Goal: Task Accomplishment & Management: Use online tool/utility

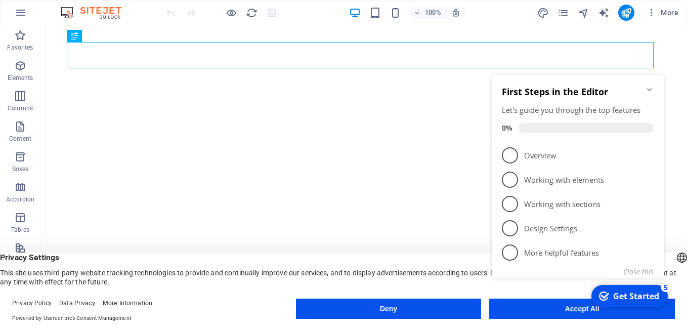
click div "checkmark Get Started 5 First Steps in the Editor Let's guide you through the t…"
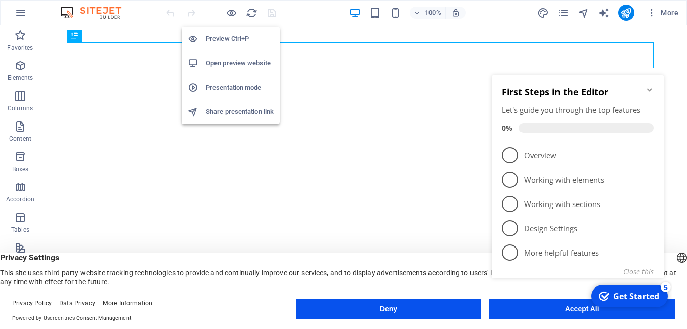
click at [215, 59] on h6 "Open preview website" at bounding box center [240, 63] width 68 height 12
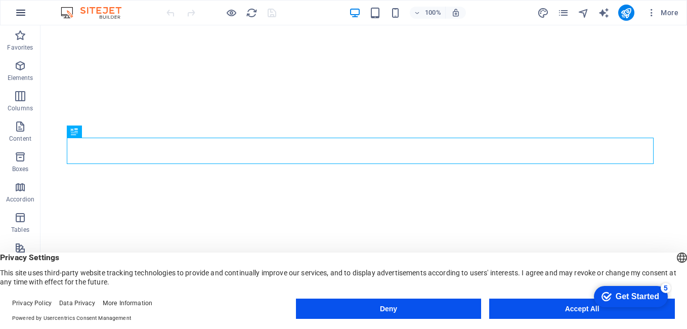
click at [24, 17] on icon "button" at bounding box center [21, 13] width 12 height 12
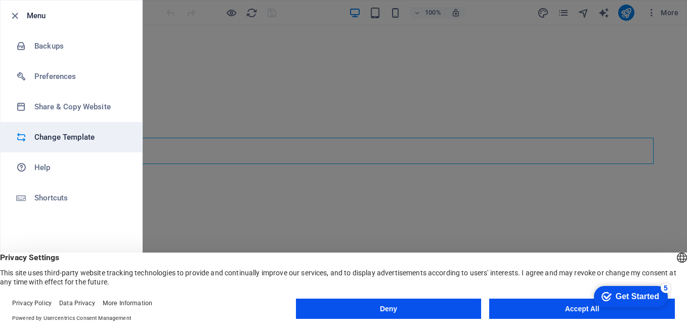
click at [58, 136] on h6 "Change Template" at bounding box center [81, 137] width 94 height 12
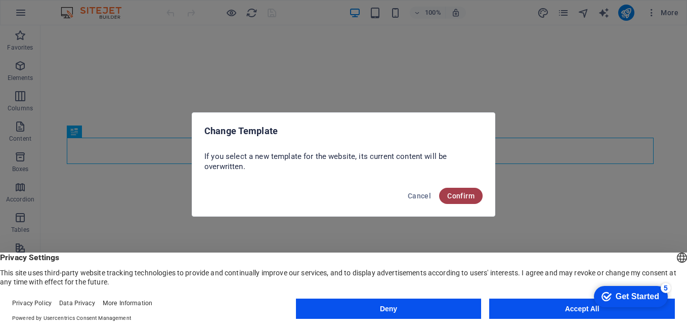
click at [459, 192] on span "Confirm" at bounding box center [460, 196] width 27 height 8
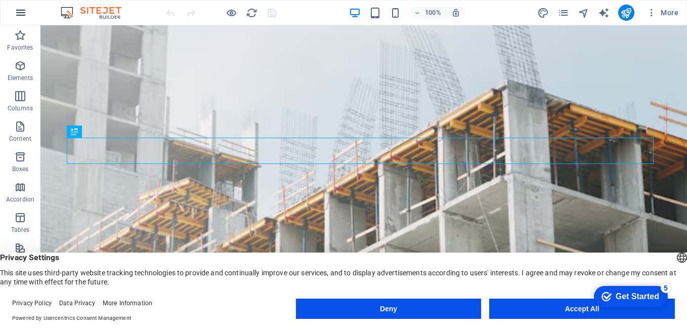
click at [24, 11] on icon "button" at bounding box center [21, 13] width 12 height 12
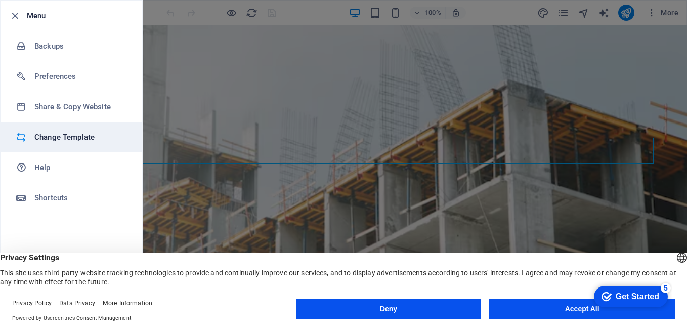
click at [58, 139] on h6 "Change Template" at bounding box center [81, 137] width 94 height 12
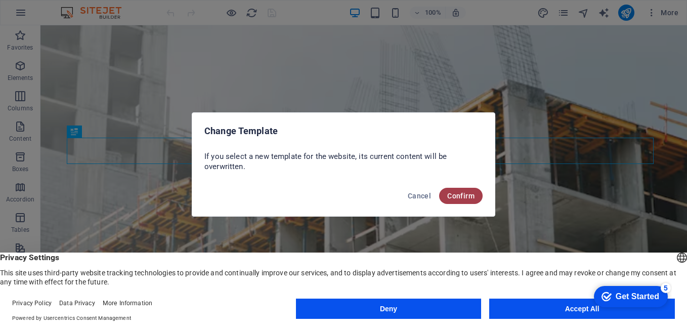
click at [468, 197] on span "Confirm" at bounding box center [460, 196] width 27 height 8
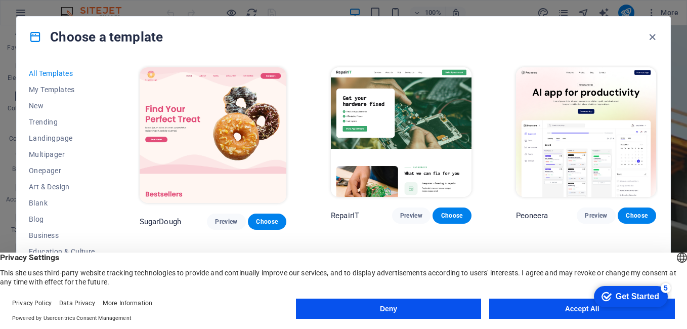
click at [563, 309] on button "Accept All" at bounding box center [582, 309] width 186 height 20
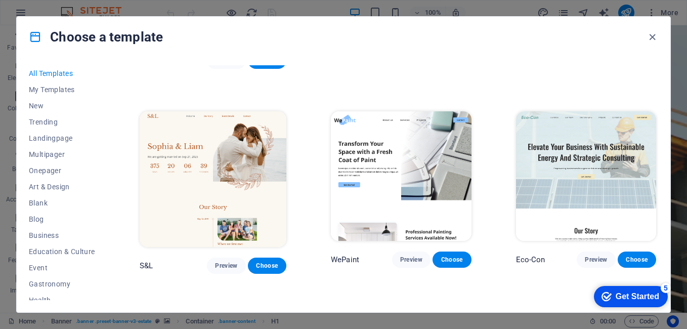
scroll to position [364, 0]
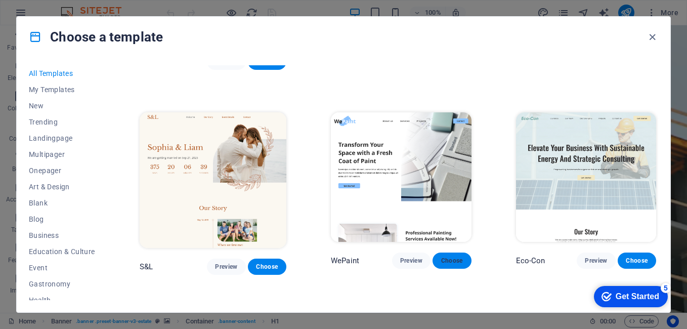
click at [445, 253] on button "Choose" at bounding box center [452, 261] width 38 height 16
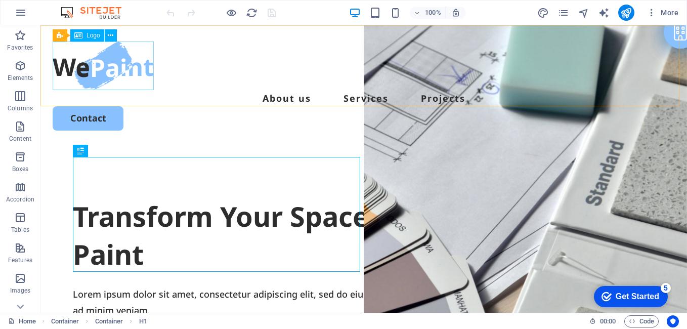
click at [91, 34] on span "Logo" at bounding box center [94, 35] width 14 height 6
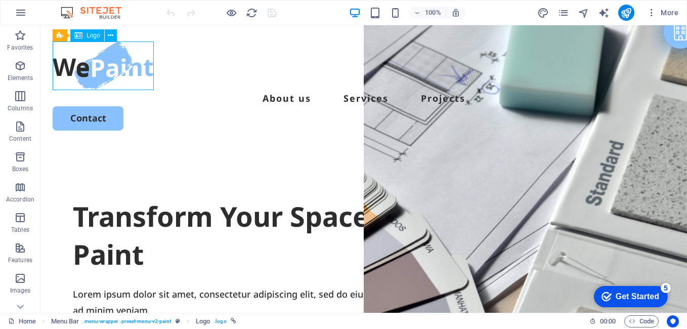
click at [91, 34] on span "Logo" at bounding box center [94, 35] width 14 height 6
select select "px"
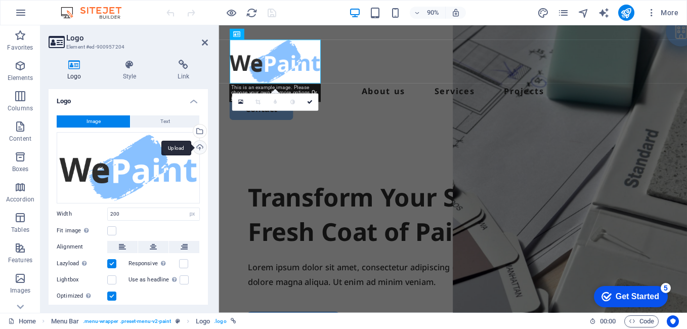
click at [198, 148] on div "Upload" at bounding box center [198, 148] width 15 height 15
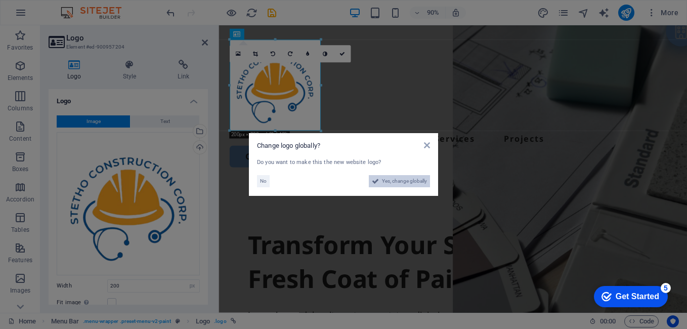
click at [412, 184] on span "Yes, change globally" at bounding box center [404, 181] width 45 height 12
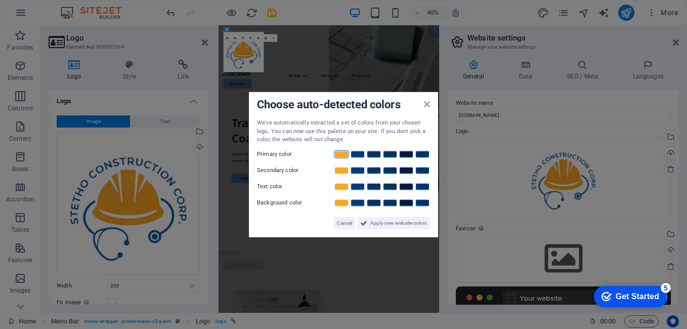
click at [342, 154] on link at bounding box center [341, 154] width 15 height 8
click at [358, 173] on link at bounding box center [357, 170] width 15 height 8
click at [407, 185] on link at bounding box center [406, 186] width 15 height 8
click at [393, 224] on span "Apply new website colors" at bounding box center [398, 223] width 57 height 12
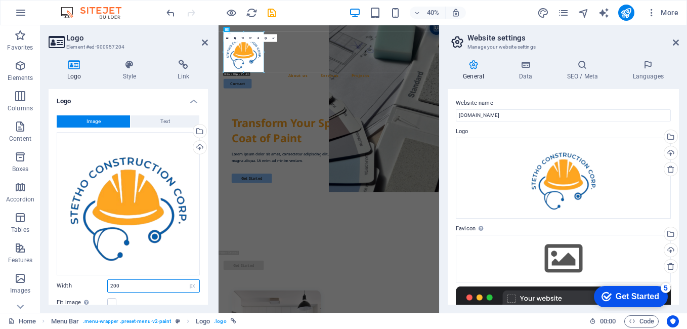
click at [135, 283] on input "200" at bounding box center [154, 286] width 92 height 12
type input "2"
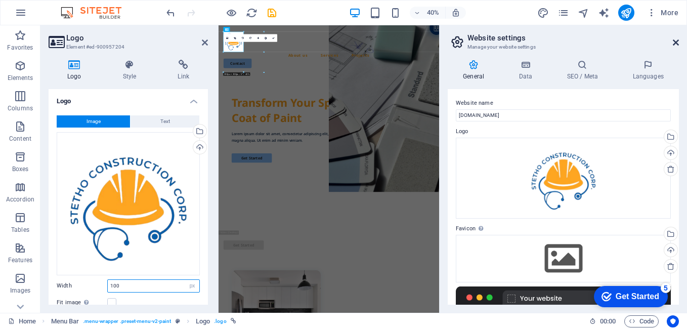
type input "100"
click at [677, 41] on icon at bounding box center [676, 42] width 6 height 8
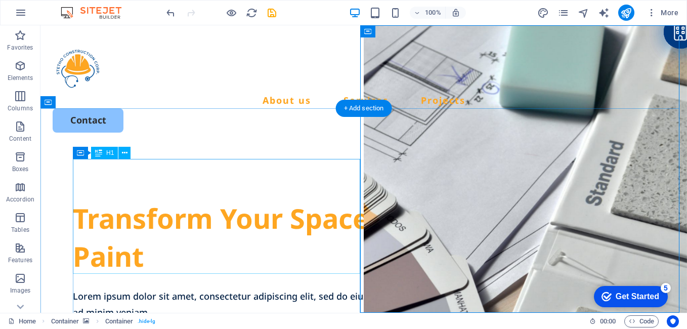
click at [252, 255] on div "Transform Your Space with a Fresh Coat of Paint" at bounding box center [364, 237] width 582 height 76
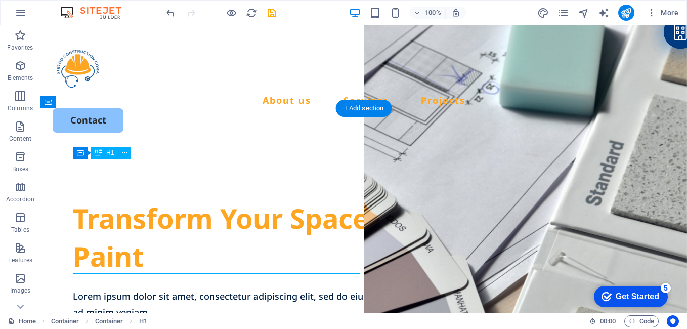
click at [252, 255] on div "Transform Your Space with a Fresh Coat of Paint" at bounding box center [364, 237] width 582 height 76
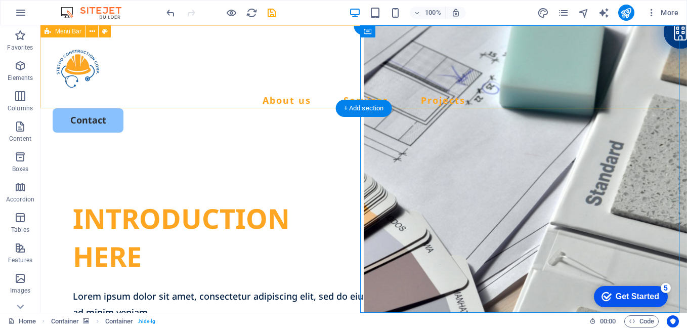
click at [484, 93] on div "About us Services Projects Contact" at bounding box center [363, 86] width 647 height 123
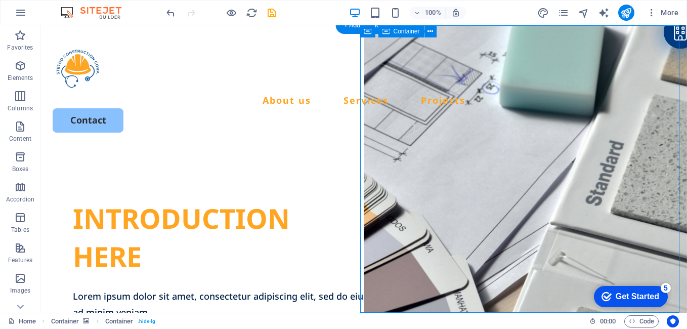
select select "vh"
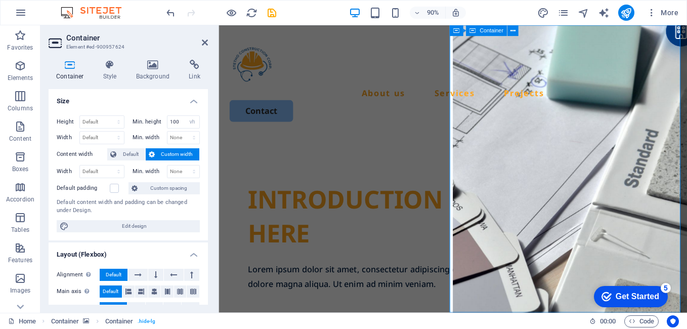
click at [155, 69] on icon at bounding box center [153, 65] width 49 height 10
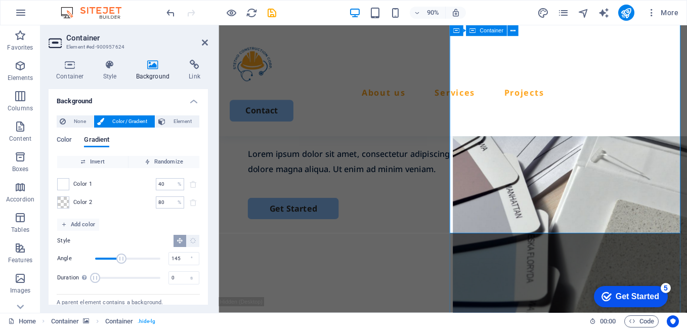
scroll to position [88, 0]
click at [394, 300] on div "INTRODUCTION HERE Lorem ipsum dolor sit amet, consectetur adipiscing elit, sed …" at bounding box center [479, 132] width 521 height 390
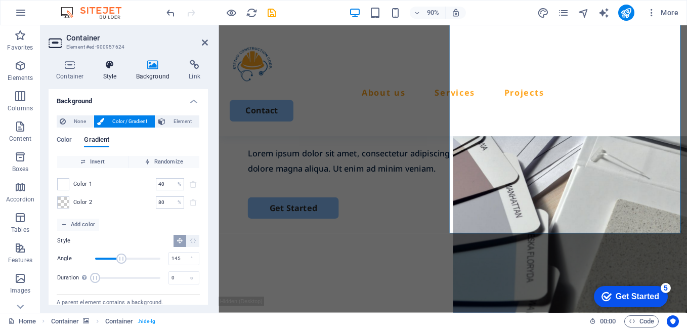
click at [112, 68] on icon at bounding box center [110, 65] width 29 height 10
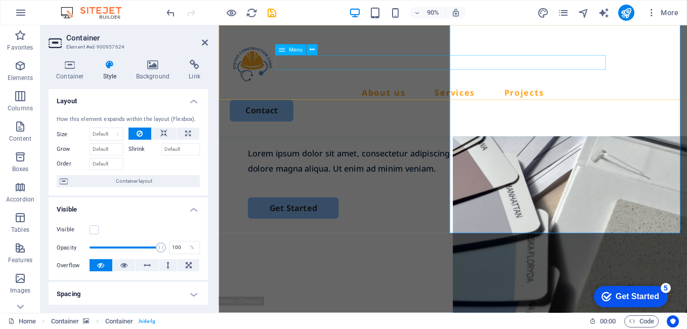
click at [514, 92] on nav "About us Services Projects" at bounding box center [479, 100] width 496 height 16
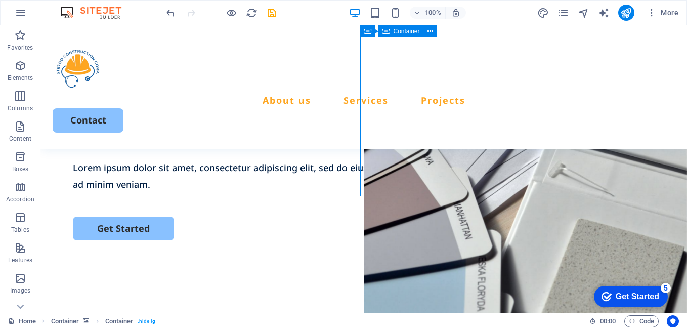
scroll to position [117, 0]
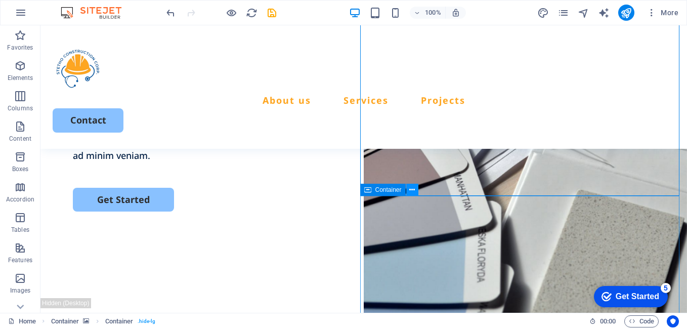
click at [412, 193] on icon at bounding box center [412, 190] width 6 height 11
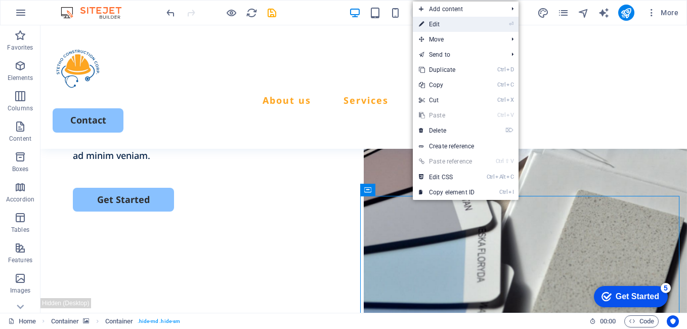
click at [443, 24] on link "⏎ Edit" at bounding box center [447, 24] width 68 height 15
select select "vh"
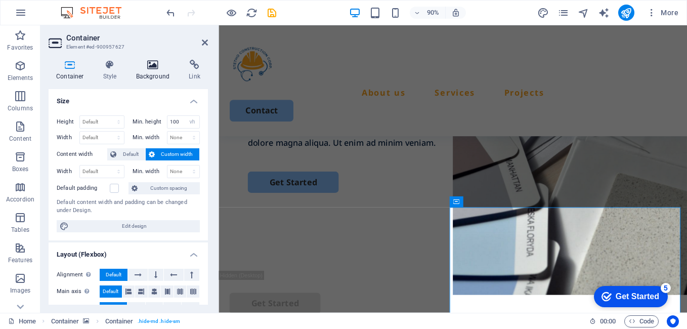
click at [150, 68] on icon at bounding box center [153, 65] width 49 height 10
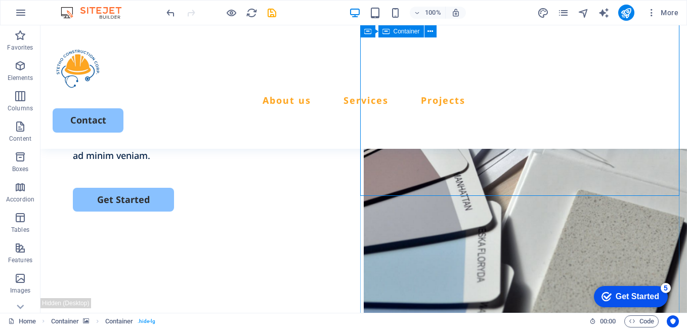
click at [248, 146] on div "Lorem ipsum dolor sit amet, consectetur adipiscing elit, sed do eiusmod tempor …" at bounding box center [364, 147] width 582 height 33
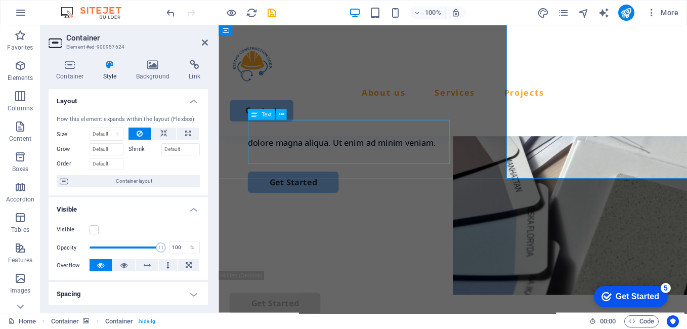
click at [427, 146] on div "Lorem ipsum dolor sit amet, consectetur adipiscing elit, sed do eiusmod tempor …" at bounding box center [479, 147] width 456 height 33
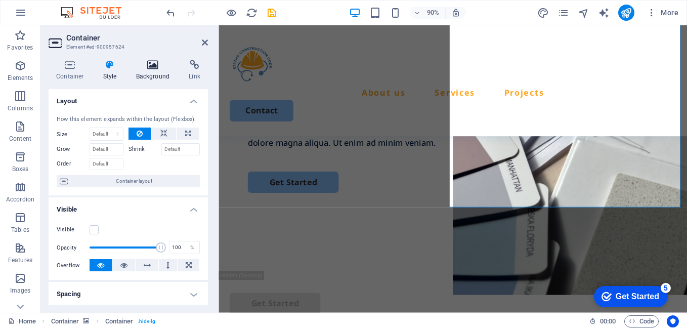
click at [155, 75] on h4 "Background" at bounding box center [155, 70] width 53 height 21
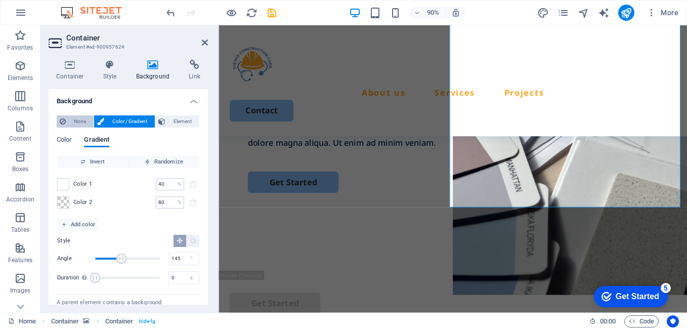
click at [72, 120] on span "None" at bounding box center [80, 121] width 22 height 12
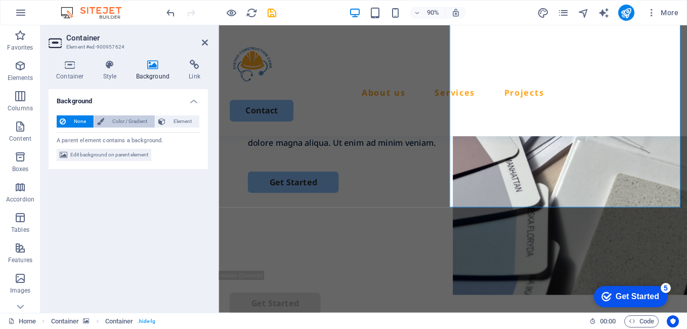
click at [112, 121] on span "Color / Gradient" at bounding box center [129, 121] width 45 height 12
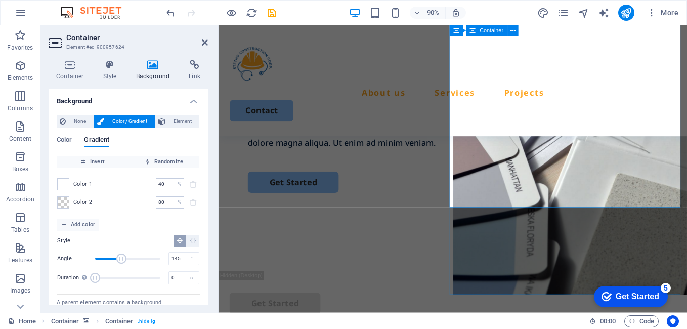
click at [206, 42] on icon at bounding box center [205, 42] width 6 height 8
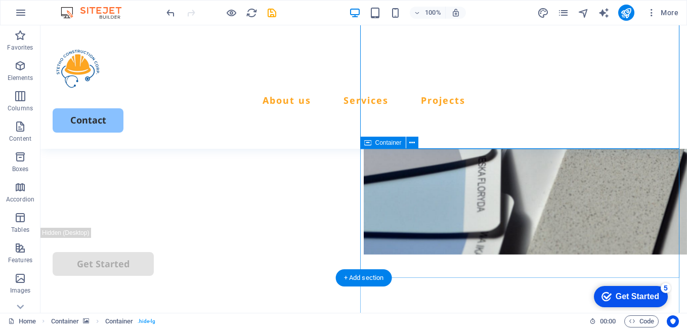
scroll to position [0, 0]
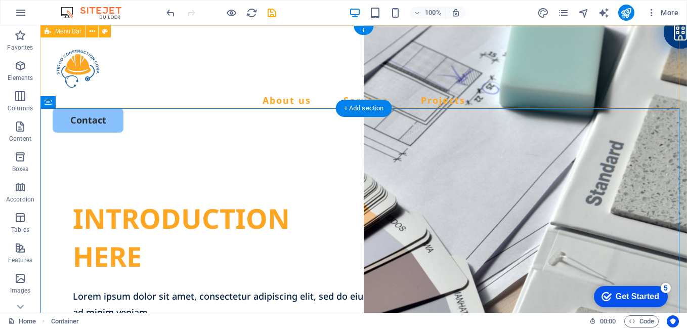
click at [409, 29] on div "About us Services Projects Contact" at bounding box center [363, 86] width 647 height 123
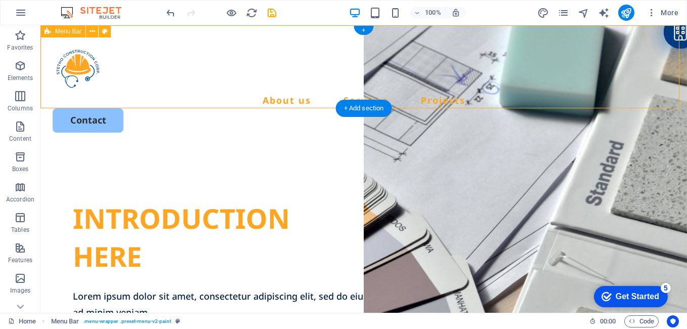
click at [409, 29] on div "About us Services Projects Contact" at bounding box center [363, 86] width 647 height 123
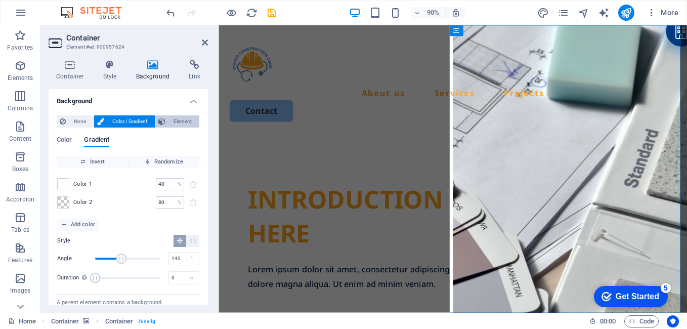
click at [170, 116] on span "Element" at bounding box center [183, 121] width 28 height 12
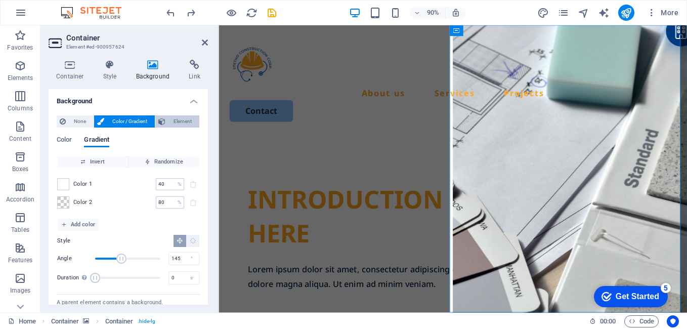
click at [183, 118] on span "Element" at bounding box center [183, 121] width 28 height 12
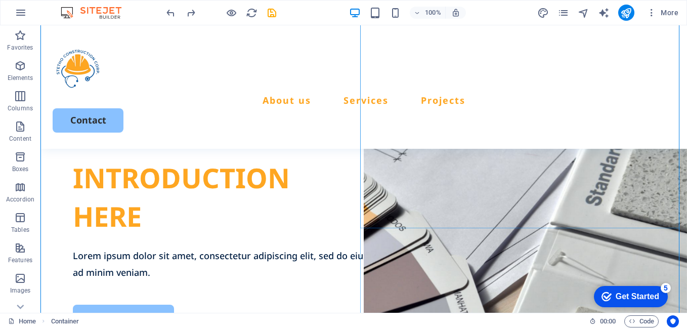
scroll to position [89, 0]
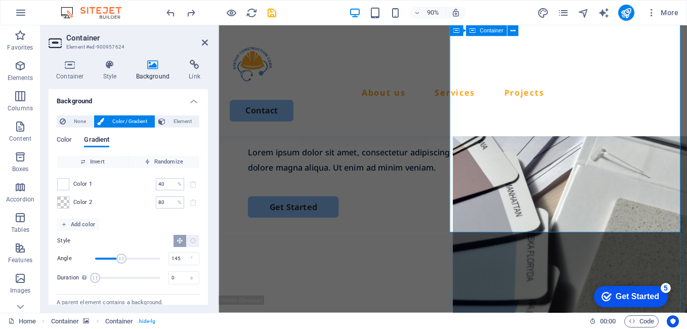
click at [109, 70] on h4 "Style" at bounding box center [112, 70] width 33 height 21
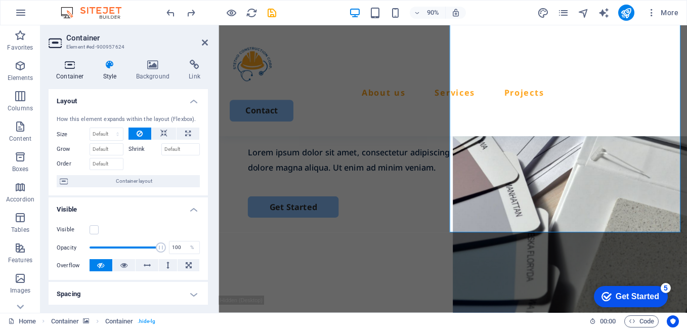
click at [71, 75] on h4 "Container" at bounding box center [72, 70] width 47 height 21
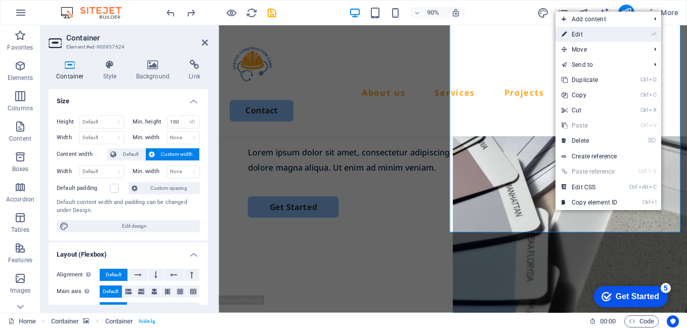
click at [592, 30] on link "⏎ Edit" at bounding box center [590, 34] width 68 height 15
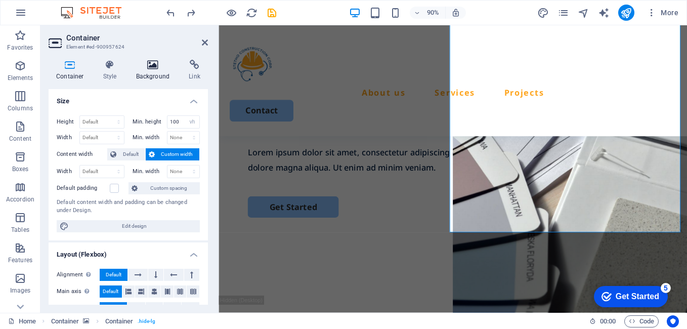
click at [145, 64] on icon at bounding box center [153, 65] width 49 height 10
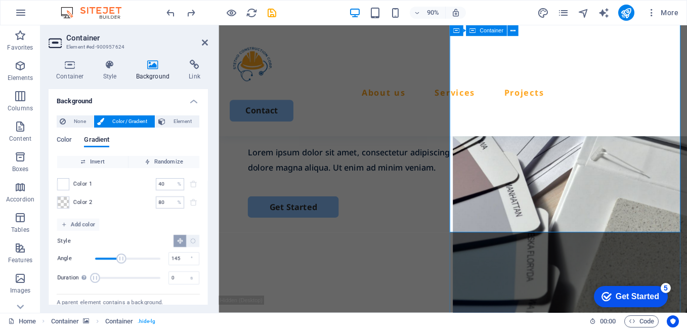
click at [205, 43] on icon at bounding box center [205, 42] width 6 height 8
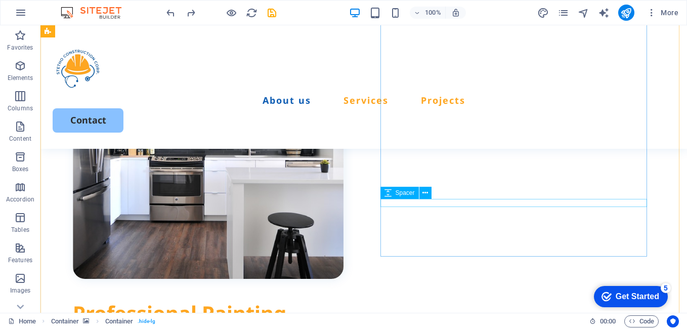
scroll to position [508, 0]
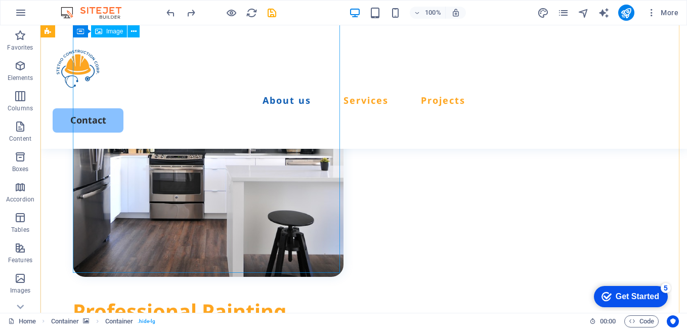
click at [265, 212] on figure at bounding box center [208, 141] width 271 height 271
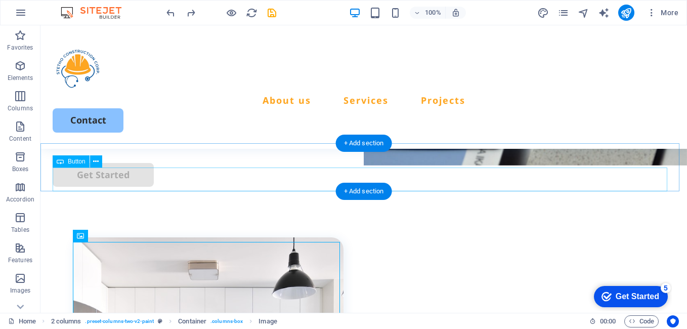
scroll to position [261, 0]
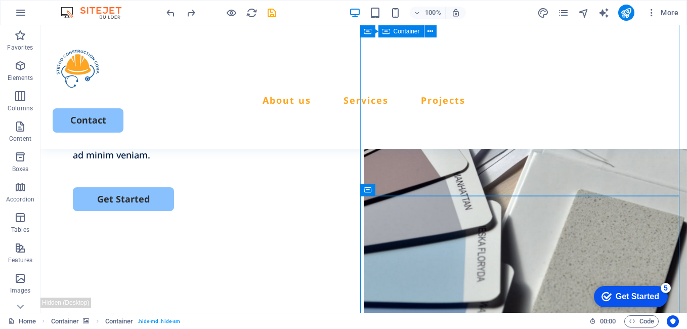
scroll to position [110, 0]
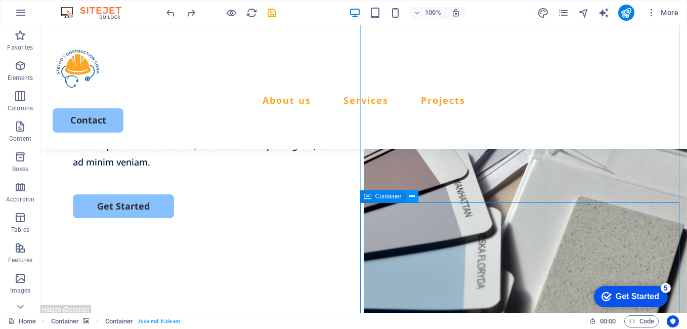
click at [416, 197] on button at bounding box center [412, 196] width 12 height 12
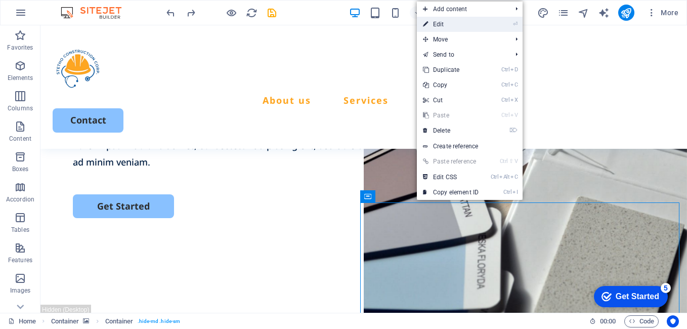
click at [448, 24] on link "⏎ Edit" at bounding box center [451, 24] width 68 height 15
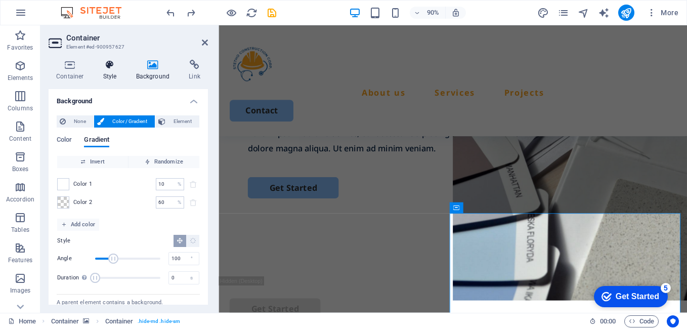
click at [109, 69] on icon at bounding box center [110, 65] width 29 height 10
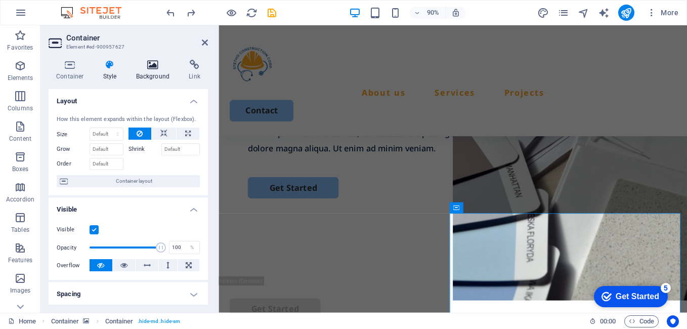
click at [151, 68] on icon at bounding box center [153, 65] width 49 height 10
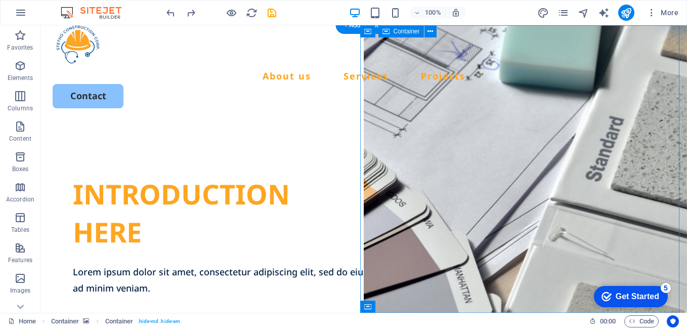
scroll to position [0, 0]
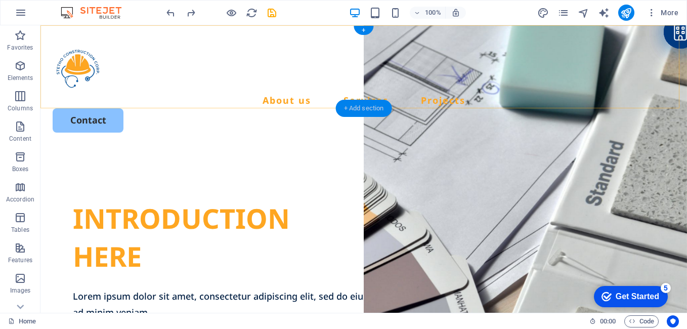
click at [370, 111] on div "+ Add section" at bounding box center [364, 108] width 56 height 17
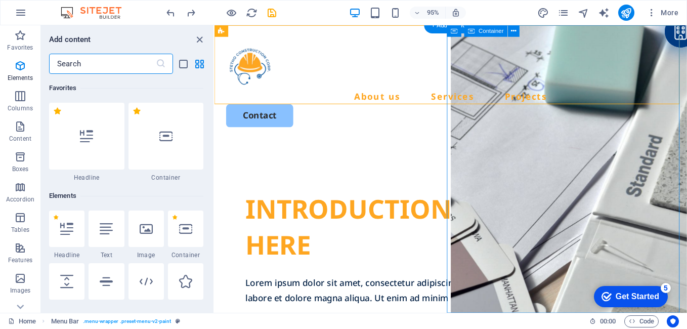
scroll to position [1771, 0]
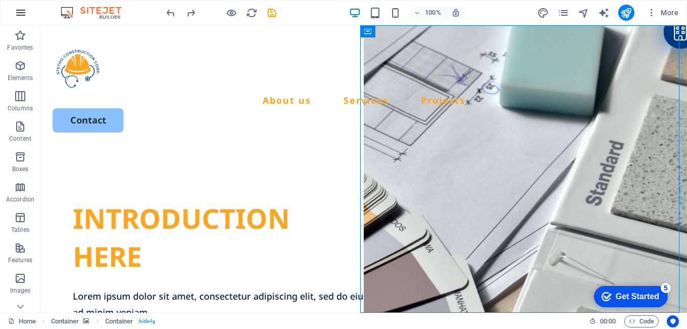
click at [20, 14] on icon "button" at bounding box center [21, 13] width 12 height 12
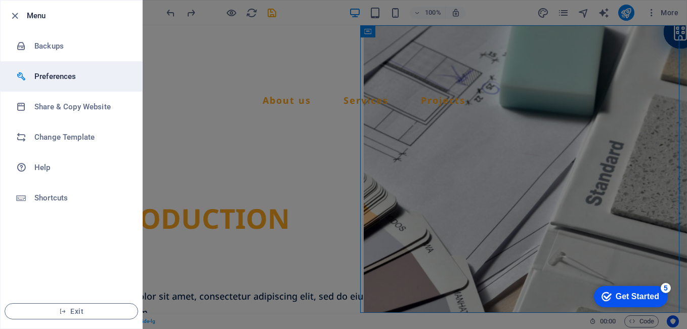
click at [75, 71] on h6 "Preferences" at bounding box center [81, 76] width 94 height 12
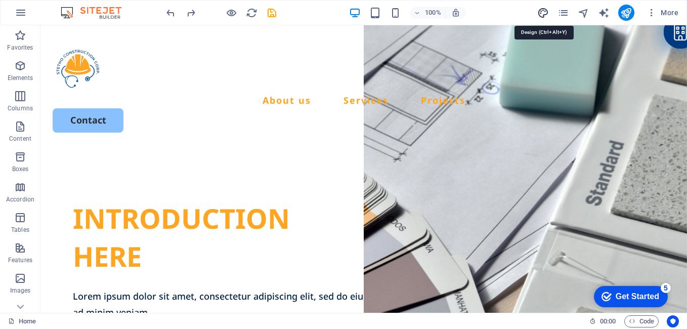
click at [542, 13] on icon "design" at bounding box center [543, 13] width 12 height 12
select select "px"
select select "500"
select select "px"
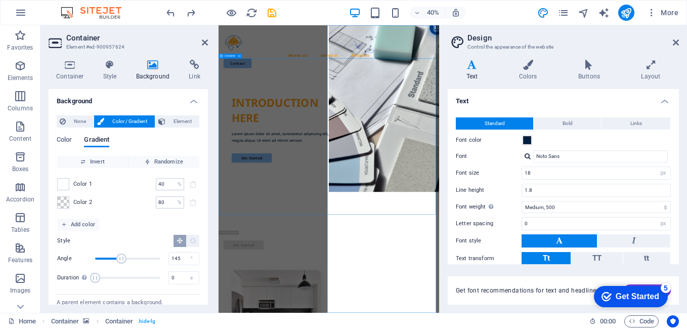
select select "px"
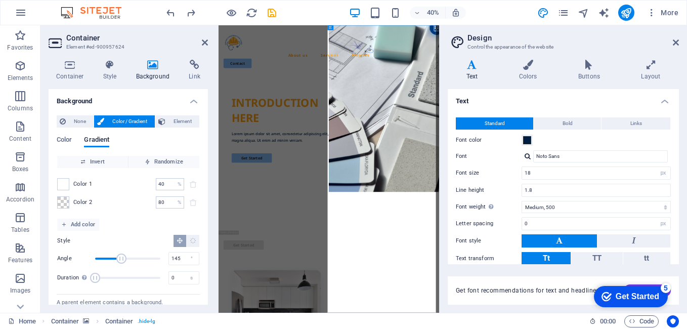
click at [154, 72] on h4 "Background" at bounding box center [155, 70] width 53 height 21
click at [116, 72] on h4 "Style" at bounding box center [112, 70] width 33 height 21
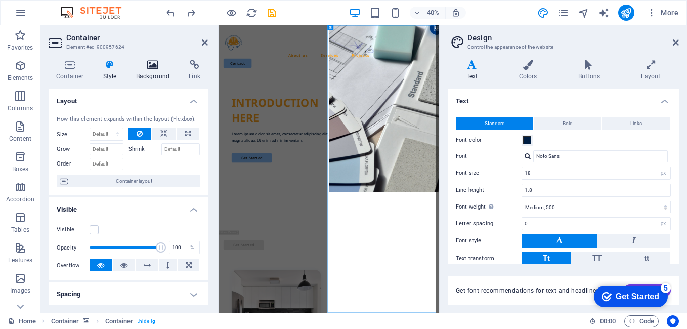
click at [156, 68] on icon at bounding box center [153, 65] width 49 height 10
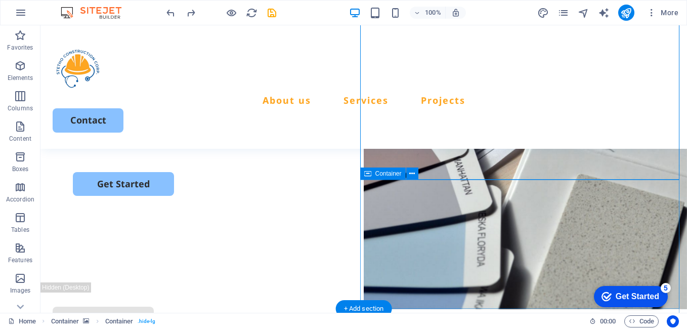
scroll to position [133, 0]
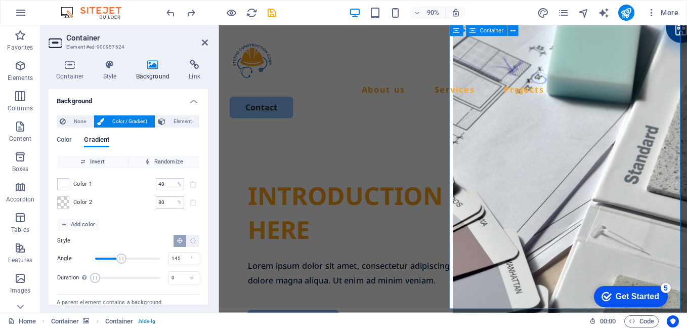
scroll to position [0, 0]
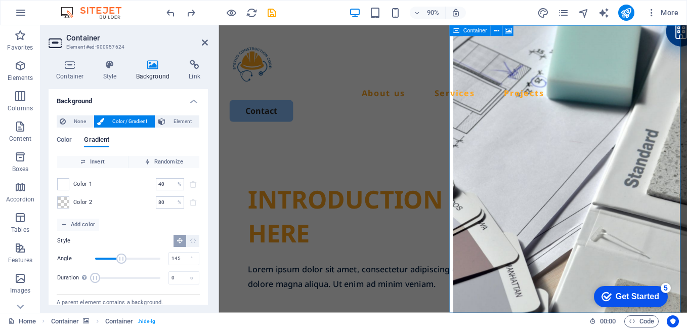
click at [457, 29] on icon at bounding box center [456, 30] width 7 height 11
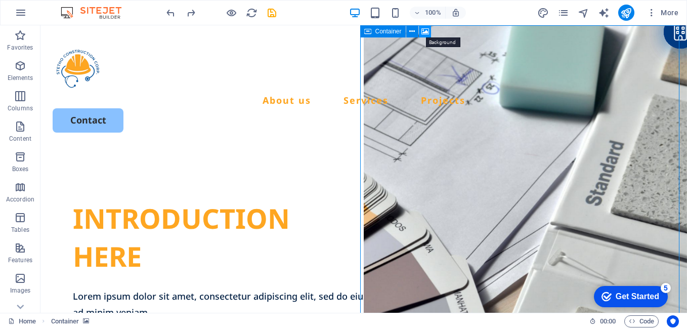
click at [427, 30] on icon at bounding box center [426, 31] width 8 height 11
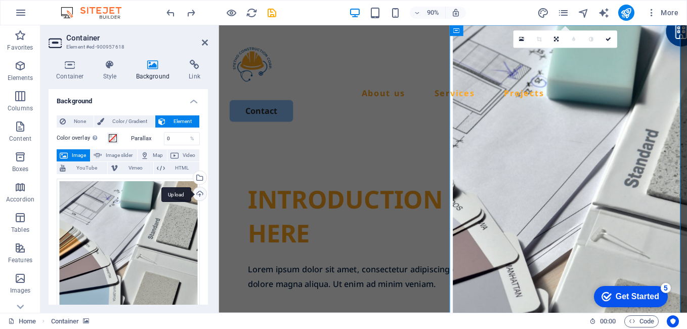
click at [197, 195] on div "Upload" at bounding box center [198, 194] width 15 height 15
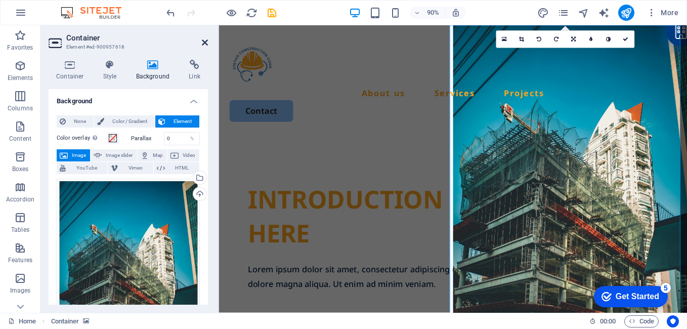
click at [206, 46] on icon at bounding box center [205, 42] width 6 height 8
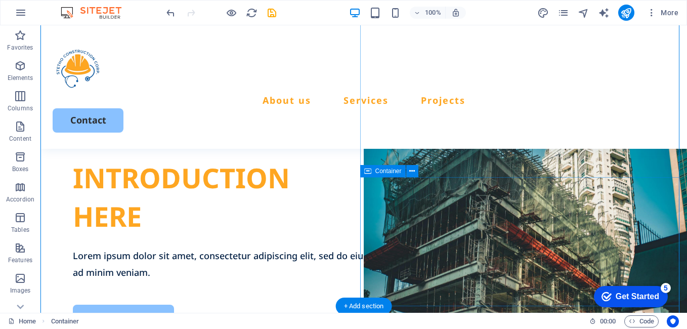
scroll to position [143, 0]
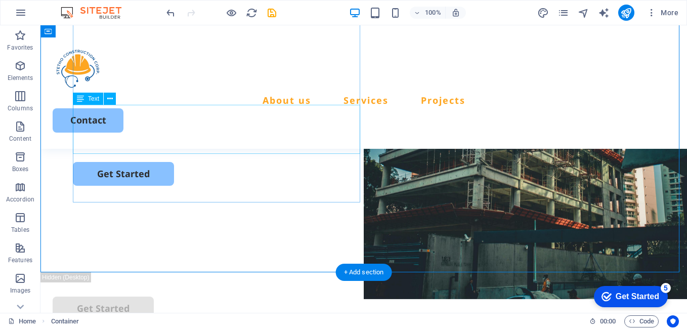
click at [247, 138] on div "Lorem ipsum dolor sit amet, consectetur adipiscing elit, sed do eiusmod tempor …" at bounding box center [364, 121] width 582 height 33
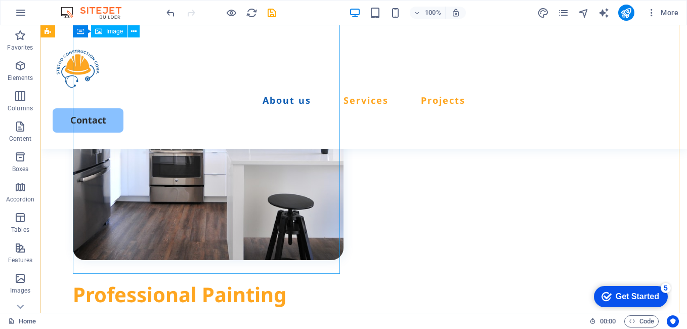
scroll to position [440, 0]
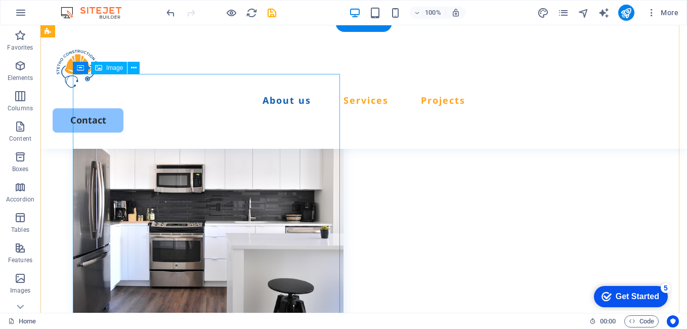
click at [254, 218] on figure at bounding box center [208, 209] width 271 height 271
click at [108, 155] on figure at bounding box center [208, 209] width 271 height 271
select select "%"
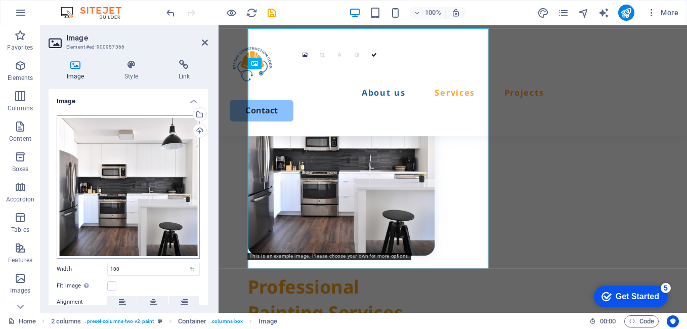
scroll to position [485, 0]
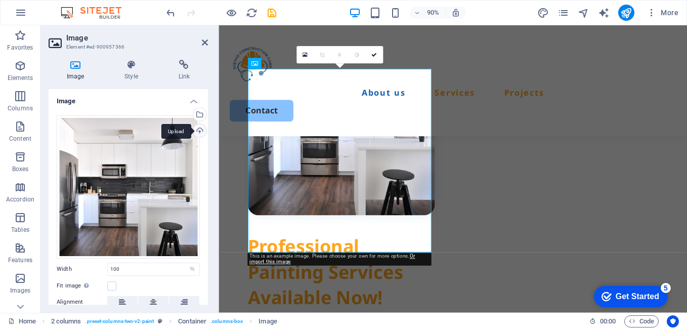
click at [198, 132] on div "Upload" at bounding box center [198, 131] width 15 height 15
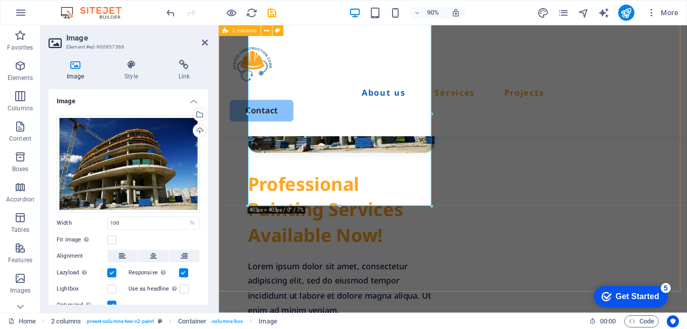
scroll to position [562, 0]
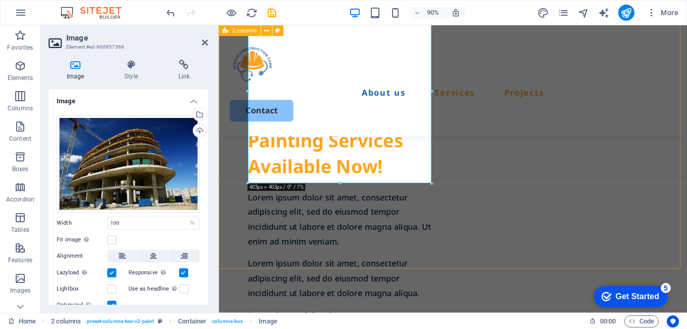
click at [288, 266] on div "Professional Painting Services Available Now! Lorem ipsum dolor sit amet, conse…" at bounding box center [479, 178] width 521 height 554
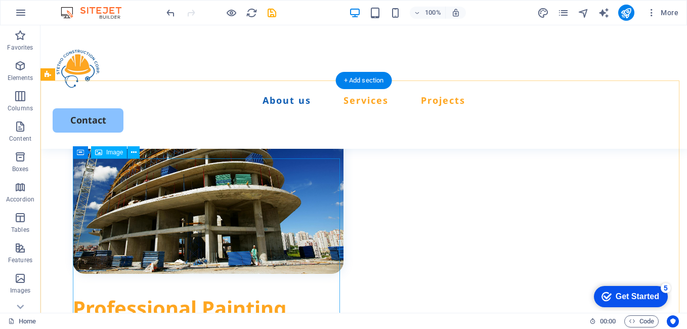
scroll to position [377, 0]
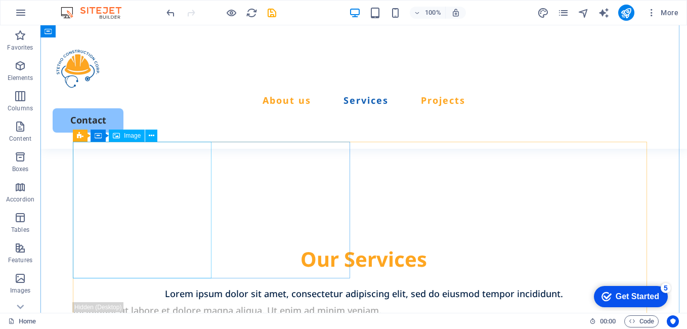
scroll to position [804, 0]
click at [129, 138] on span "Image" at bounding box center [132, 135] width 17 height 6
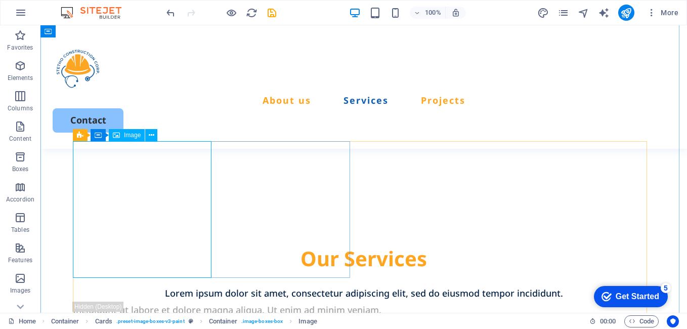
select select "px"
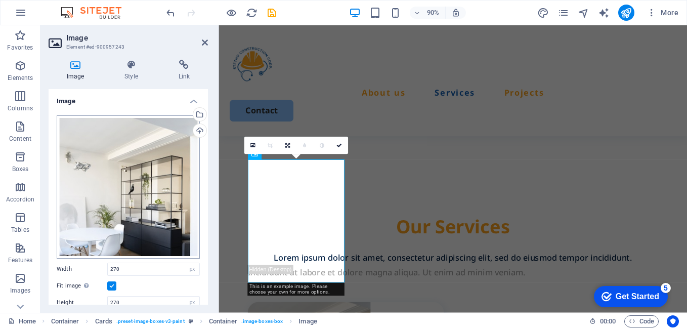
scroll to position [836, 0]
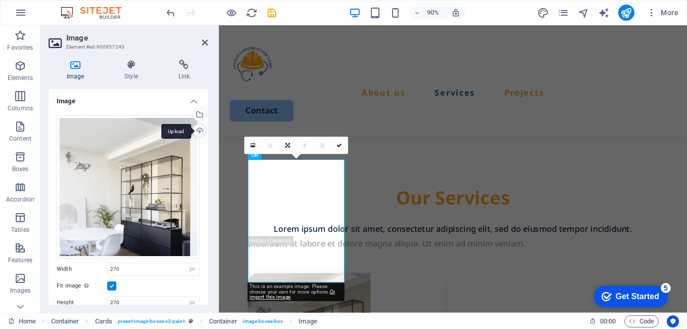
click at [194, 129] on div "Upload" at bounding box center [198, 131] width 15 height 15
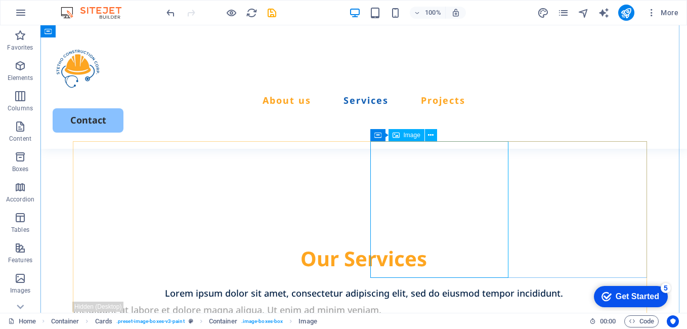
click at [407, 134] on span "Image" at bounding box center [412, 135] width 17 height 6
select select "px"
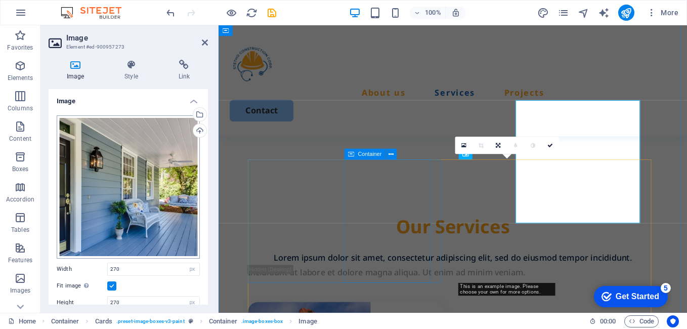
scroll to position [836, 0]
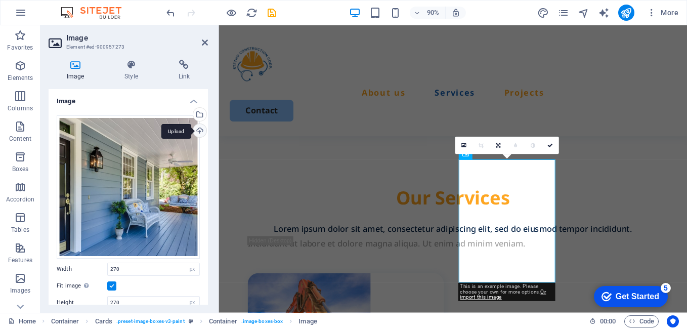
click at [195, 132] on div "Upload" at bounding box center [198, 131] width 15 height 15
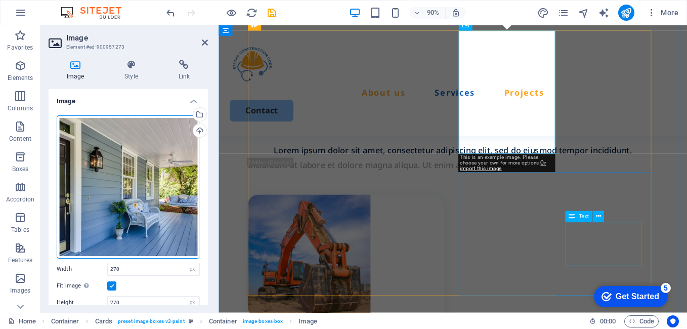
scroll to position [986, 0]
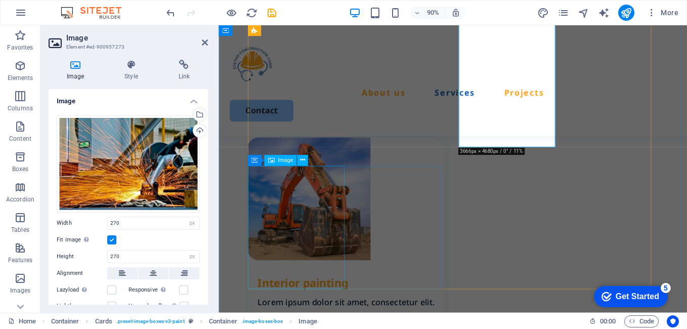
select select "px"
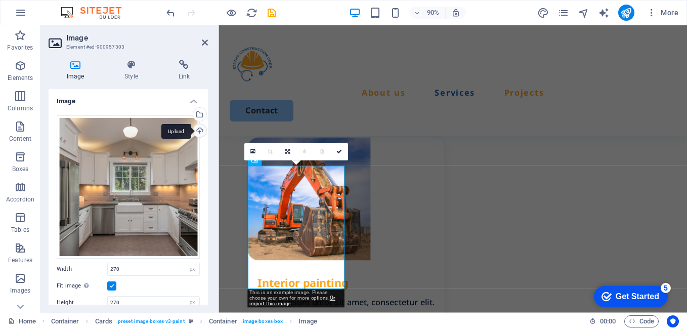
click at [198, 133] on div "Upload" at bounding box center [198, 131] width 15 height 15
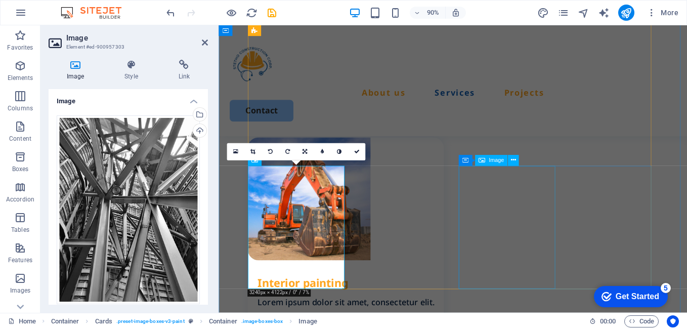
select select "px"
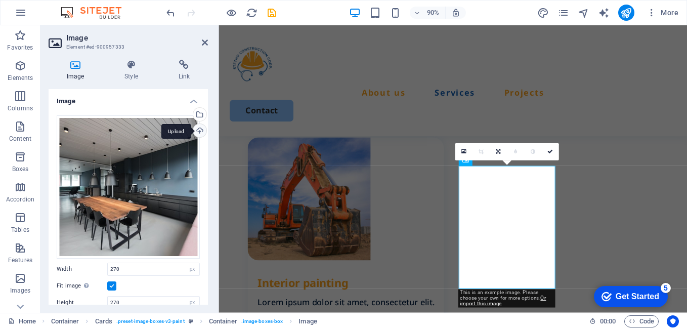
click at [195, 132] on div "Upload" at bounding box center [198, 131] width 15 height 15
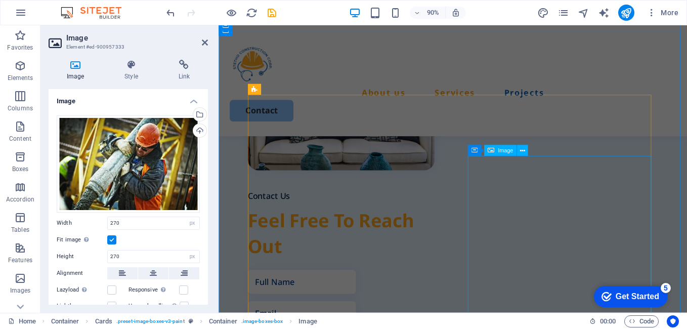
scroll to position [2493, 0]
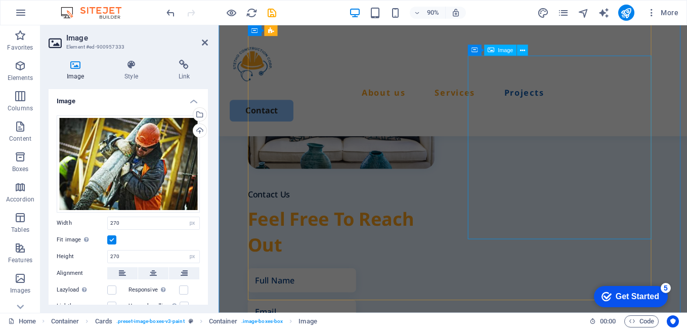
click at [459, 174] on figure at bounding box center [355, 81] width 208 height 207
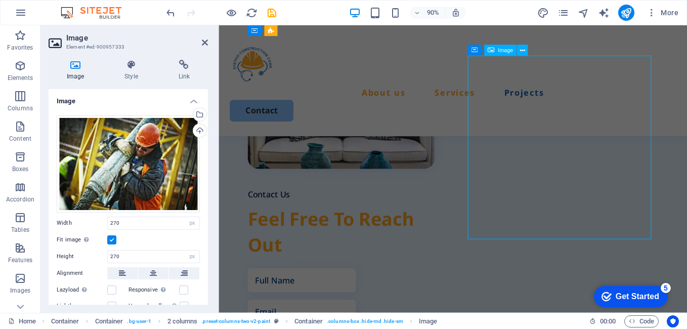
click at [459, 174] on figure at bounding box center [355, 81] width 208 height 207
select select "%"
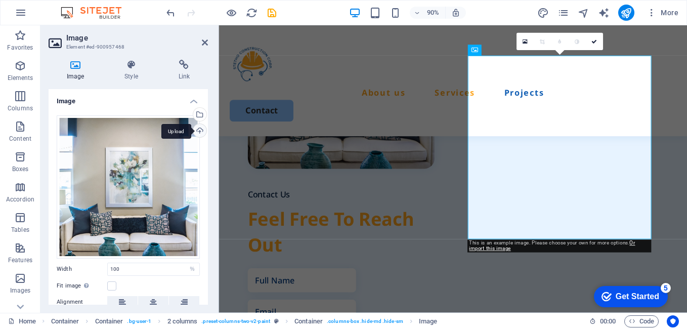
click at [196, 134] on div "Upload" at bounding box center [198, 131] width 15 height 15
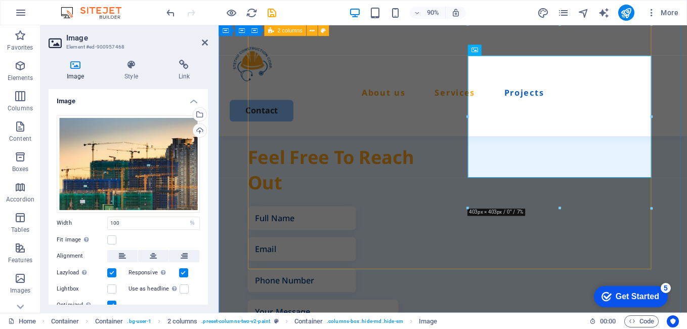
scroll to position [2528, 0]
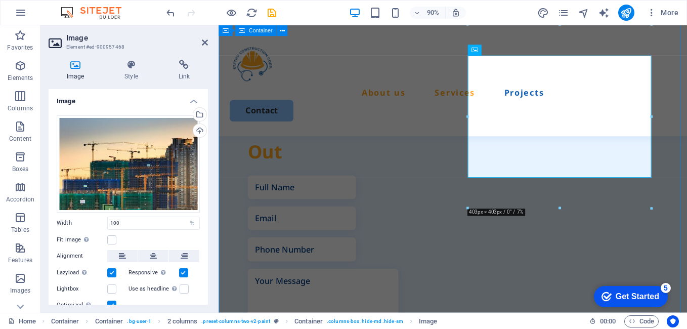
click at [436, 325] on div "Contact Us Feel Free To Reach Out I have read and understand the privacy policy…" at bounding box center [479, 207] width 521 height 670
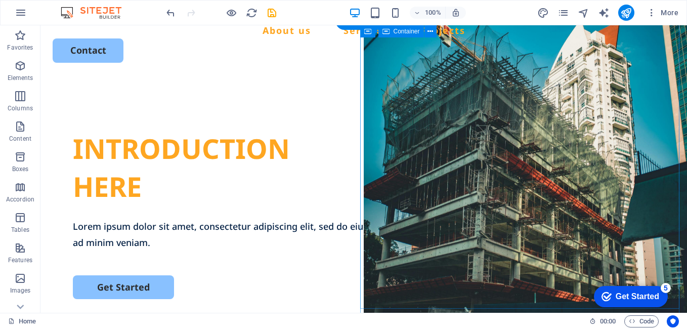
scroll to position [0, 0]
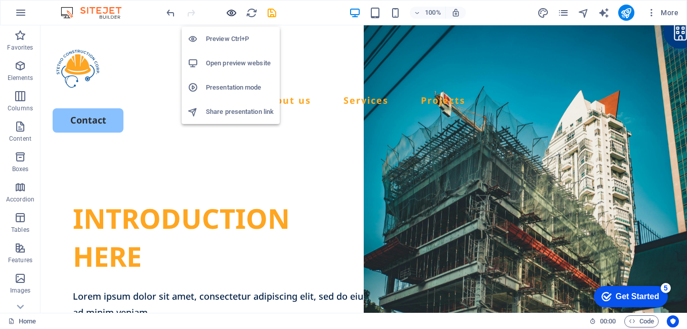
click at [231, 14] on icon "button" at bounding box center [232, 13] width 12 height 12
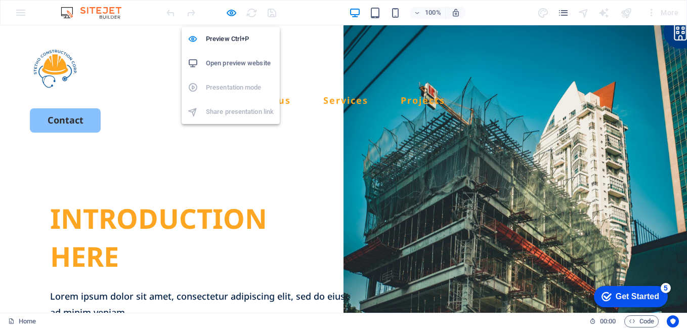
click at [222, 65] on h6 "Open preview website" at bounding box center [240, 63] width 68 height 12
click at [230, 12] on icon "button" at bounding box center [232, 13] width 12 height 12
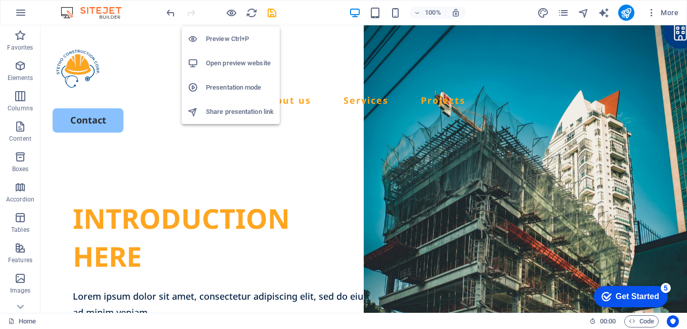
click at [209, 45] on h6 "Preview Ctrl+P" at bounding box center [240, 39] width 68 height 12
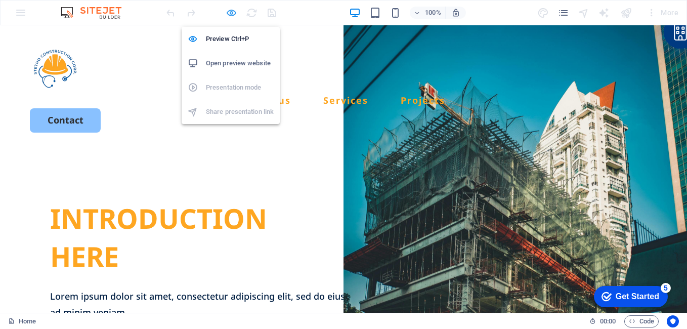
click at [233, 15] on icon "button" at bounding box center [232, 13] width 12 height 12
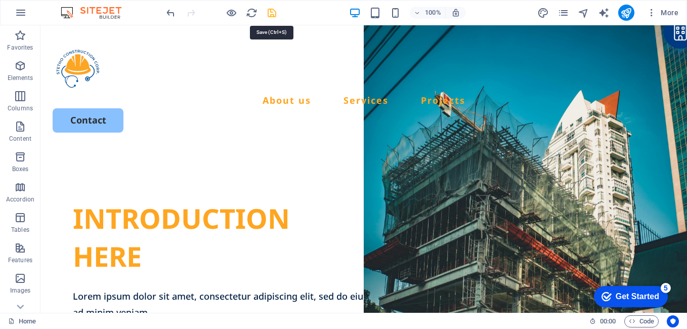
click at [274, 14] on icon "save" at bounding box center [272, 13] width 12 height 12
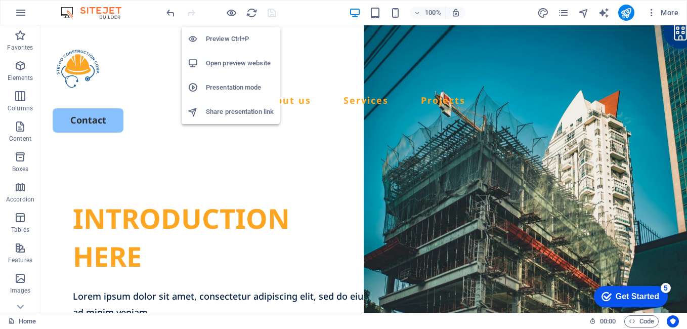
click at [225, 67] on h6 "Open preview website" at bounding box center [240, 63] width 68 height 12
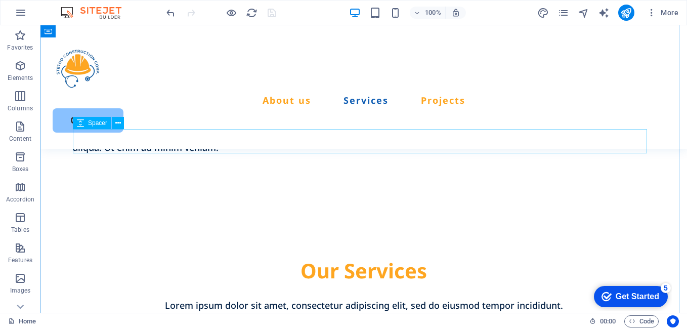
scroll to position [792, 0]
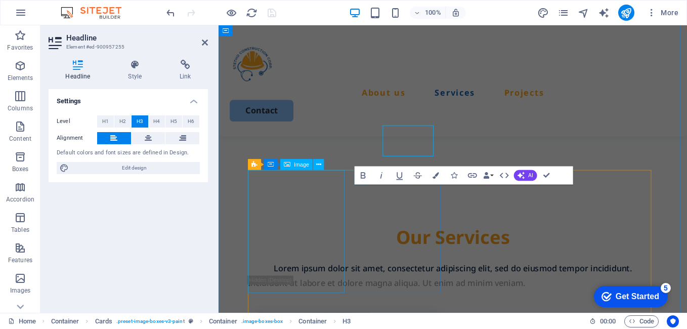
scroll to position [824, 0]
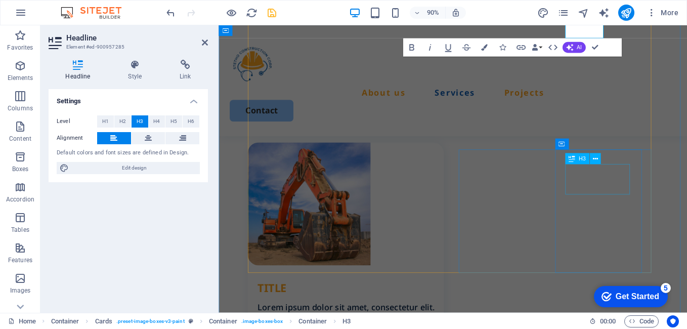
scroll to position [1005, 0]
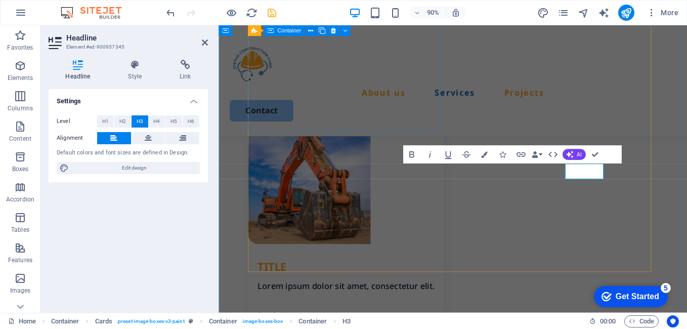
click at [454, 132] on div "TITLE Lorem ipsum dolor sit amet, consectetur elit. Book Now" at bounding box center [360, 244] width 218 height 224
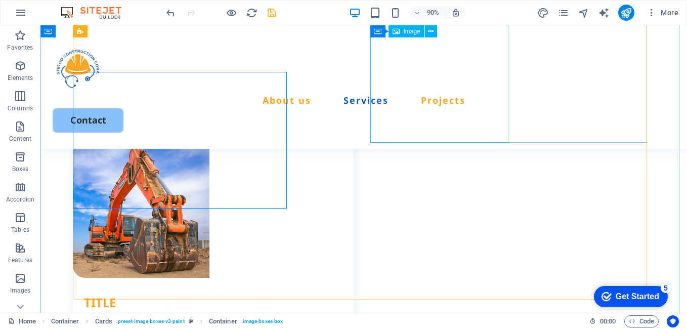
scroll to position [939, 0]
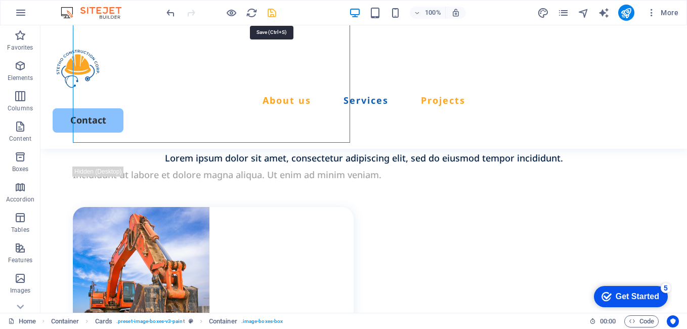
click at [271, 15] on icon "save" at bounding box center [272, 13] width 12 height 12
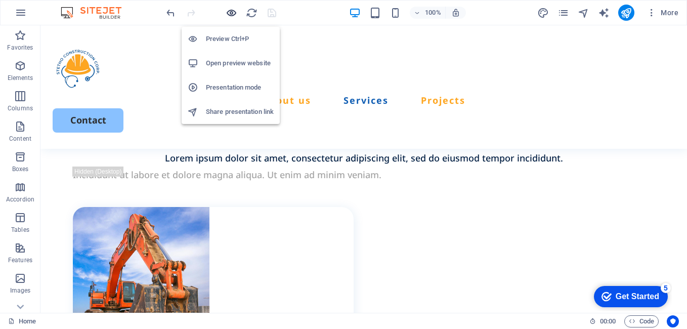
click at [235, 14] on icon "button" at bounding box center [232, 13] width 12 height 12
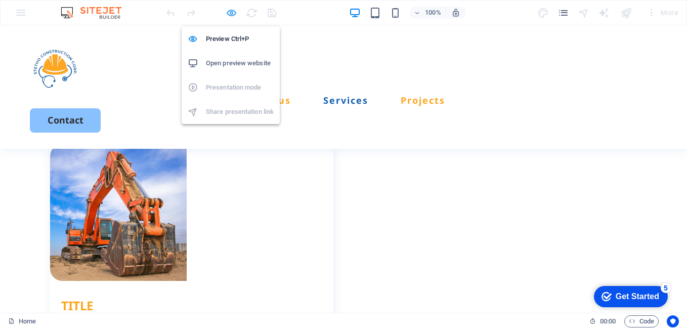
scroll to position [874, 0]
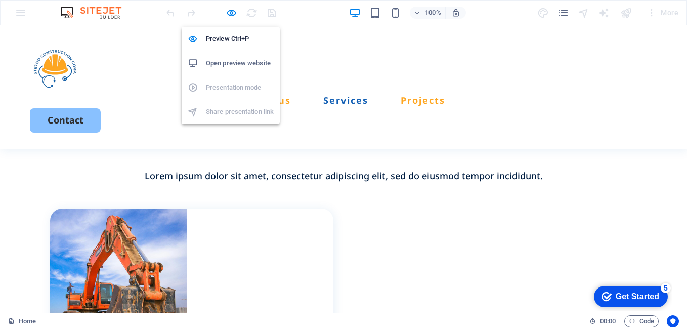
click at [232, 65] on h6 "Open preview website" at bounding box center [240, 63] width 68 height 12
click at [231, 8] on icon "button" at bounding box center [232, 13] width 12 height 12
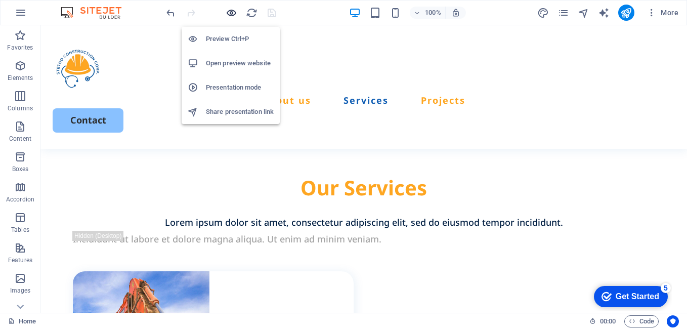
scroll to position [939, 0]
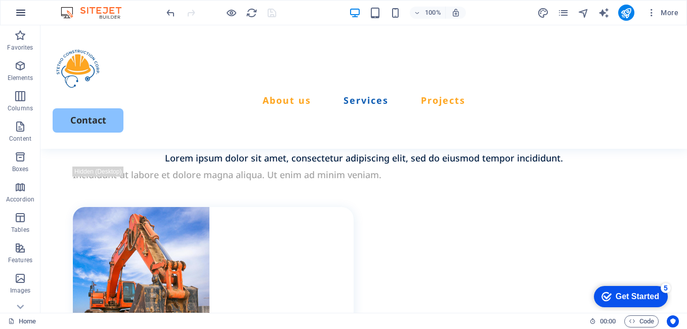
click at [21, 13] on icon "button" at bounding box center [21, 13] width 12 height 12
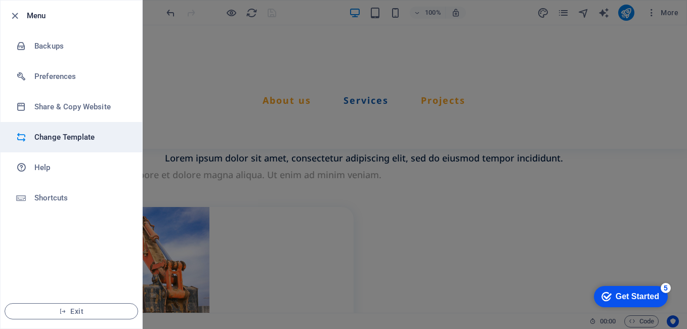
click at [80, 140] on h6 "Change Template" at bounding box center [81, 137] width 94 height 12
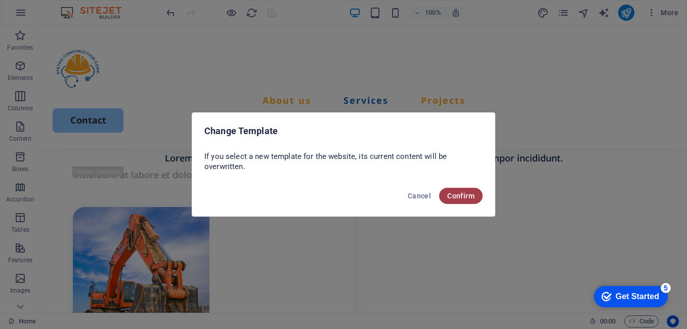
click at [456, 194] on span "Confirm" at bounding box center [460, 196] width 27 height 8
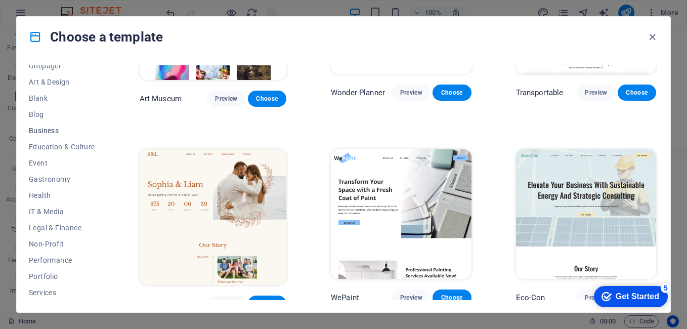
scroll to position [106, 0]
click at [51, 275] on span "Portfolio" at bounding box center [62, 275] width 66 height 8
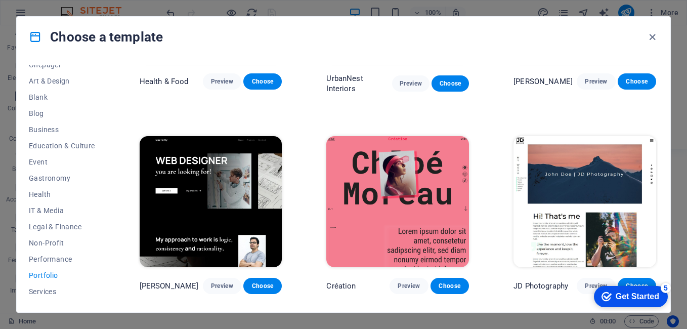
scroll to position [0, 0]
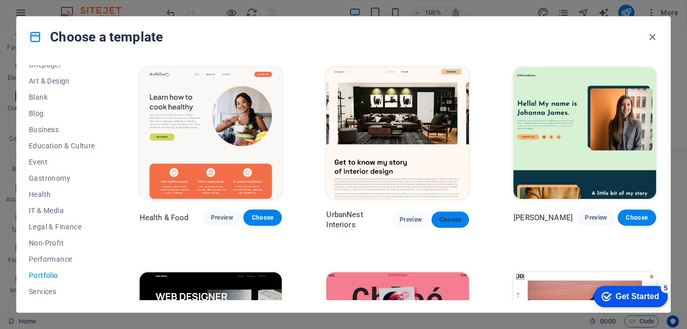
click at [448, 218] on span "Choose" at bounding box center [450, 220] width 21 height 8
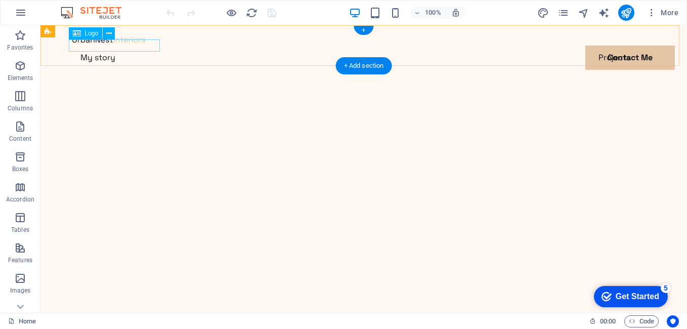
click at [94, 46] on div at bounding box center [363, 39] width 583 height 12
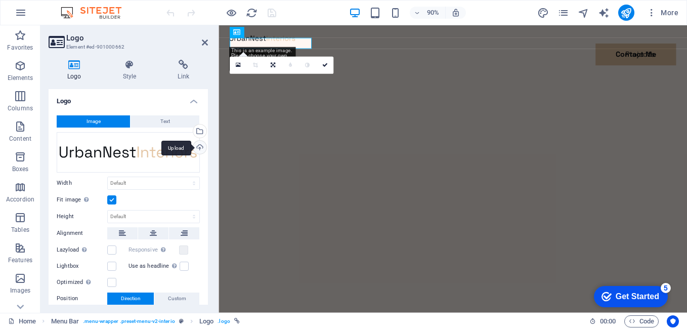
click at [200, 150] on div "Upload" at bounding box center [198, 148] width 15 height 15
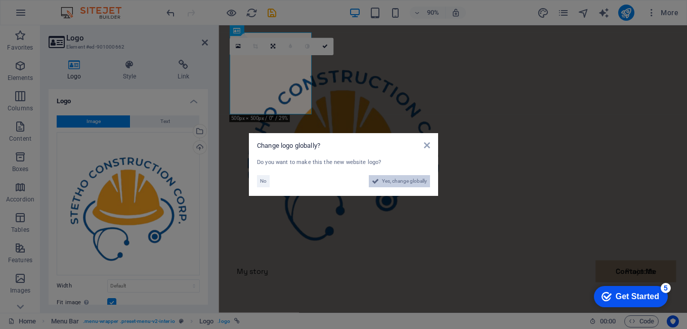
click at [409, 179] on span "Yes, change globally" at bounding box center [404, 181] width 45 height 12
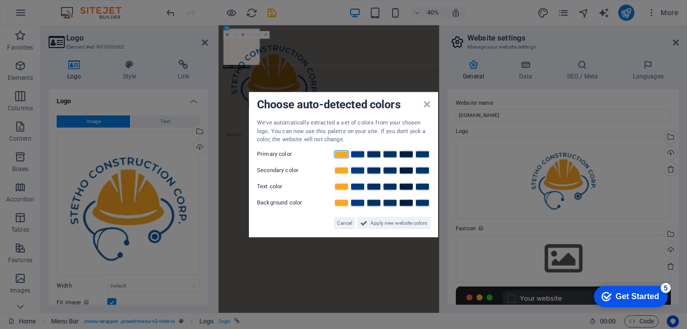
click at [339, 154] on link at bounding box center [341, 154] width 15 height 8
click at [358, 171] on link at bounding box center [357, 170] width 15 height 8
click at [407, 188] on link at bounding box center [406, 186] width 15 height 8
click at [410, 222] on span "Apply new website colors" at bounding box center [398, 223] width 57 height 12
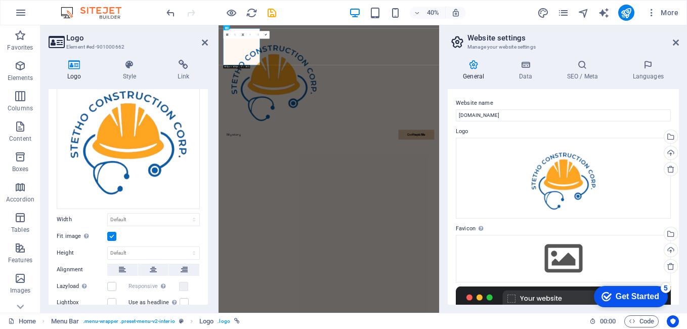
scroll to position [70, 0]
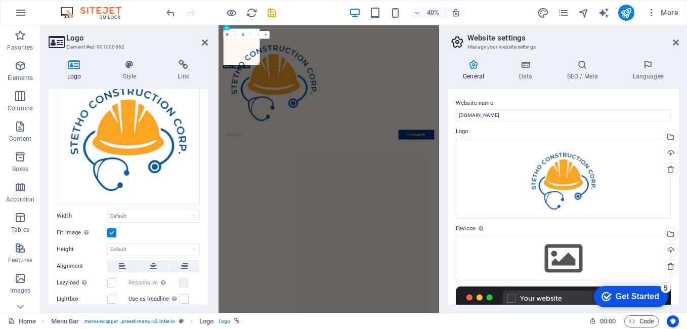
click at [110, 230] on label at bounding box center [111, 232] width 9 height 9
click at [0, 0] on input "Fit image Automatically fit image to a fixed width and height" at bounding box center [0, 0] width 0 height 0
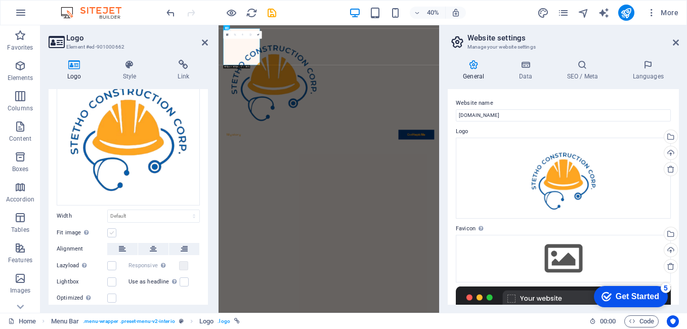
click at [110, 230] on label at bounding box center [111, 232] width 9 height 9
click at [0, 0] on input "Fit image Automatically fit image to a fixed width and height" at bounding box center [0, 0] width 0 height 0
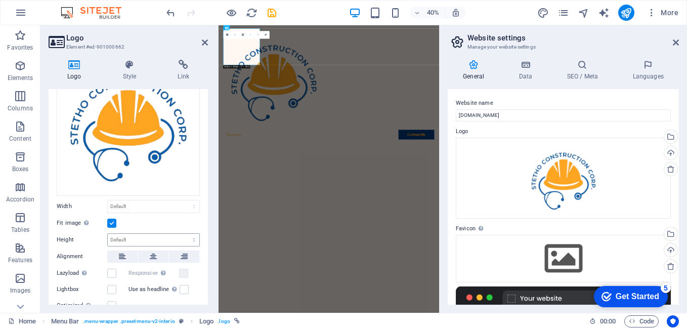
scroll to position [80, 0]
click at [147, 208] on select "Default auto px rem % em vh vw" at bounding box center [154, 206] width 92 height 12
select select "px"
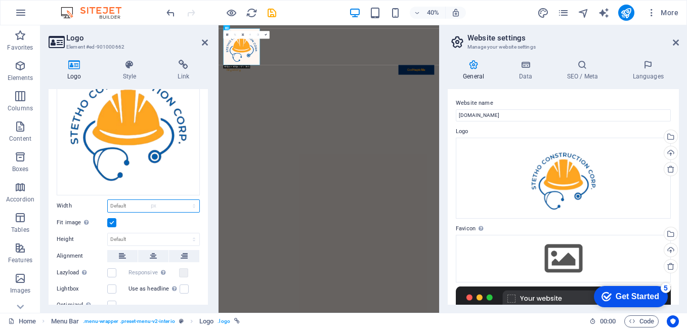
click at [183, 200] on select "Default auto px rem % em vh vw" at bounding box center [154, 206] width 92 height 12
type input "100"
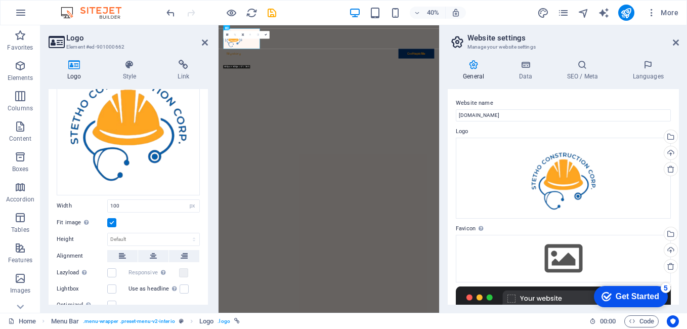
click at [147, 225] on div "Fit image Automatically fit image to a fixed width and height" at bounding box center [128, 223] width 143 height 12
click at [150, 228] on div "Image Text Drag files here, click to choose files or select files from Files or…" at bounding box center [128, 198] width 159 height 343
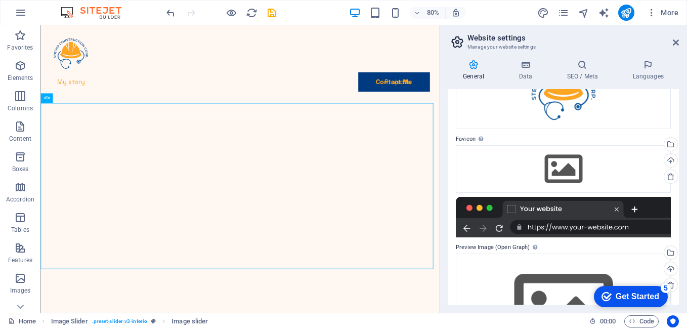
scroll to position [162, 0]
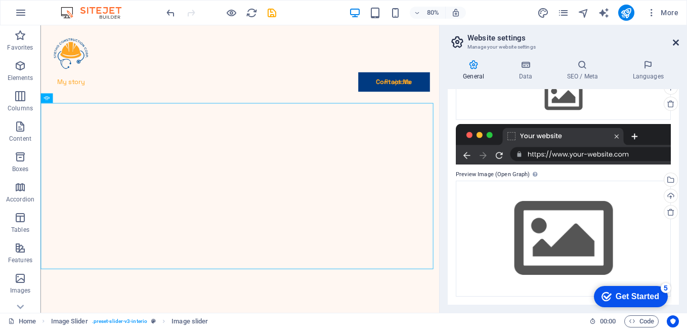
click at [676, 45] on icon at bounding box center [676, 42] width 6 height 8
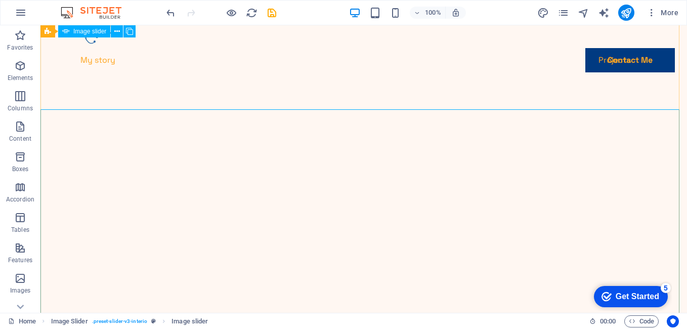
scroll to position [0, 0]
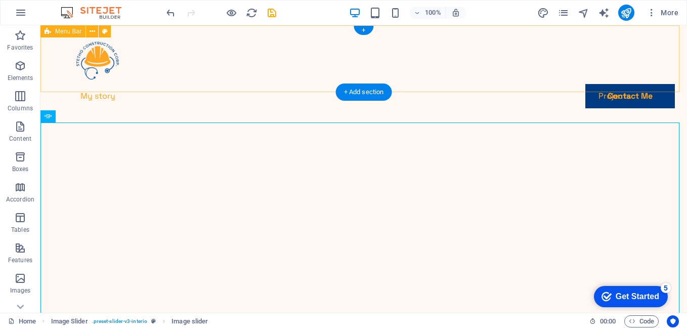
click at [493, 69] on div "My story Projects Contact Me Contact Me" at bounding box center [363, 82] width 647 height 115
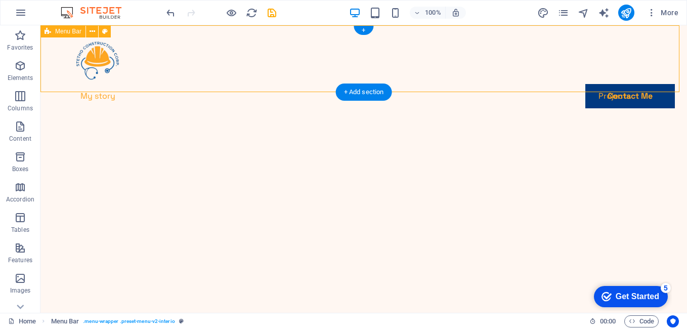
drag, startPoint x: 493, startPoint y: 69, endPoint x: 74, endPoint y: 146, distance: 426.5
click at [493, 69] on div "My story Projects Contact Me Contact Me" at bounding box center [363, 82] width 647 height 115
select select "header"
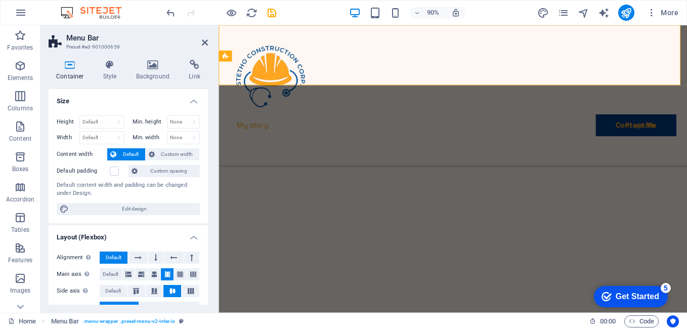
scroll to position [224, 0]
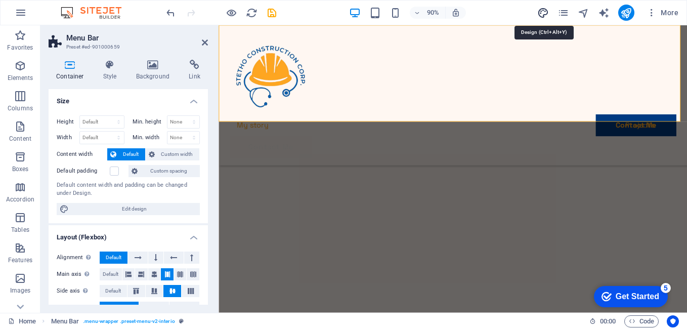
click at [543, 12] on icon "design" at bounding box center [543, 13] width 12 height 12
select select "px"
select select "400"
select select "px"
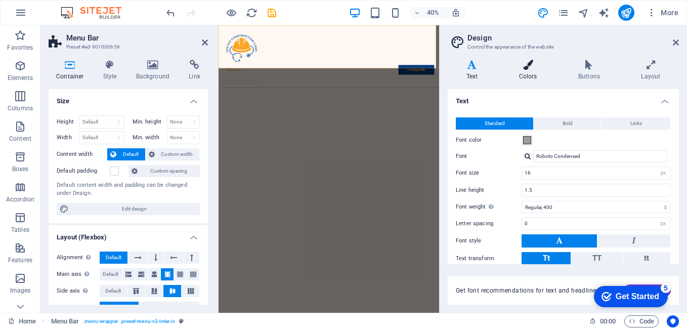
click at [532, 73] on h4 "Colors" at bounding box center [529, 70] width 59 height 21
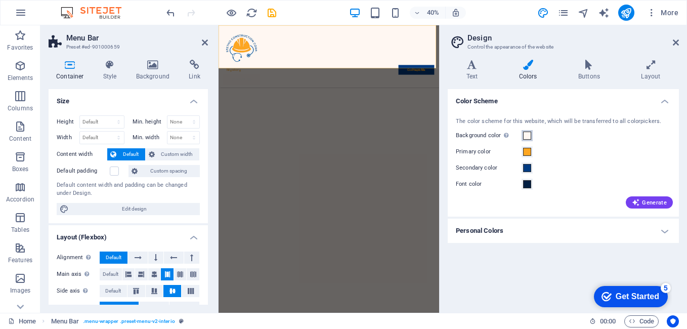
click at [529, 135] on span at bounding box center [527, 136] width 8 height 8
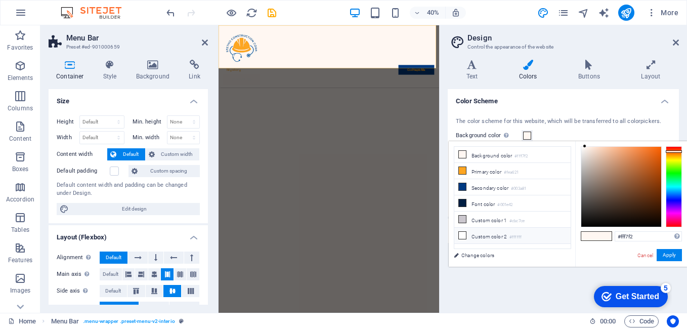
click at [464, 233] on icon at bounding box center [462, 235] width 7 height 7
type input "#ffffff"
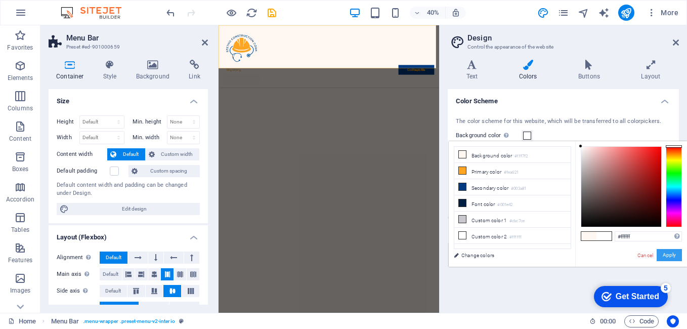
click at [664, 252] on button "Apply" at bounding box center [669, 255] width 25 height 12
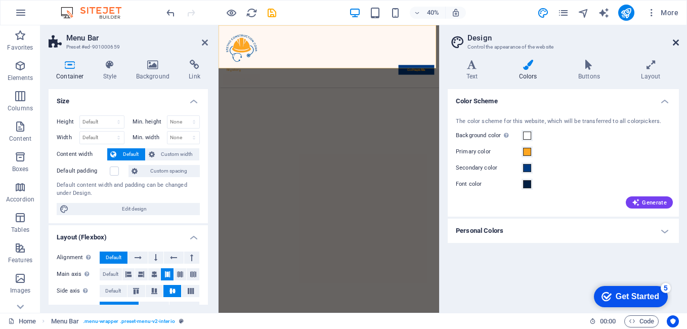
click at [676, 39] on icon at bounding box center [676, 42] width 6 height 8
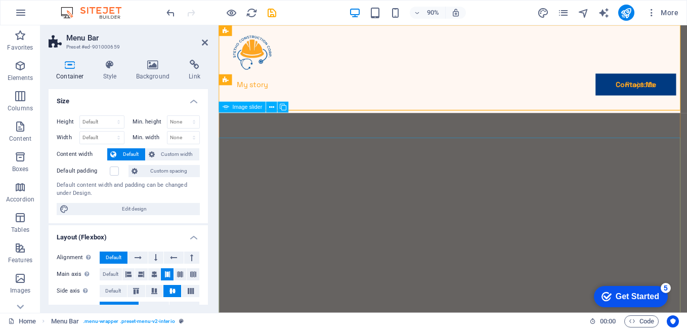
scroll to position [0, 0]
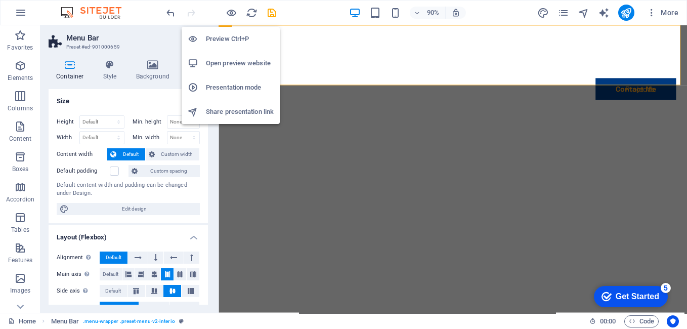
click at [225, 62] on h6 "Open preview website" at bounding box center [240, 63] width 68 height 12
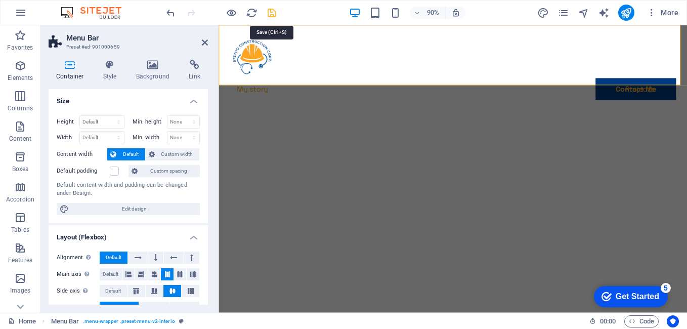
click at [269, 12] on icon "save" at bounding box center [272, 13] width 12 height 12
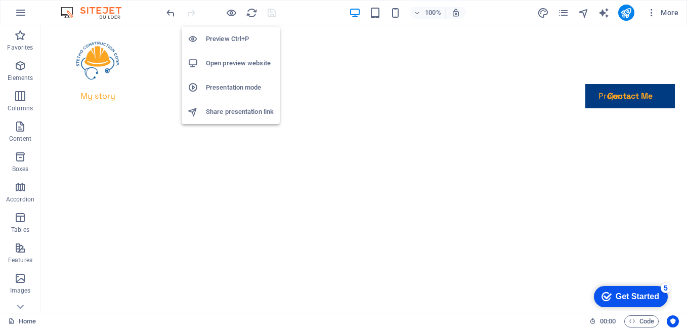
click at [228, 64] on h6 "Open preview website" at bounding box center [240, 63] width 68 height 12
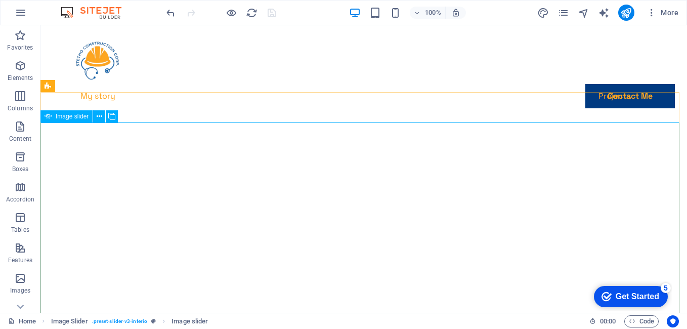
click at [77, 118] on span "Image slider" at bounding box center [72, 116] width 33 height 6
select select "%"
select select "ms"
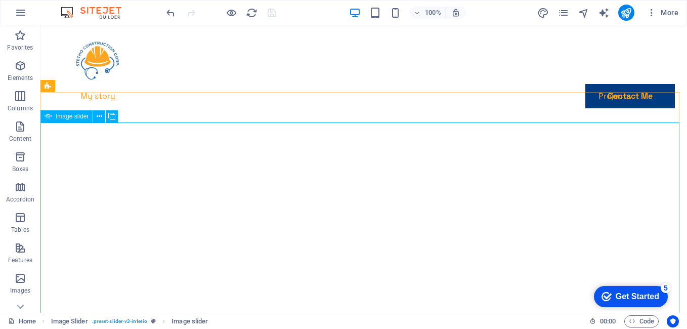
select select "s"
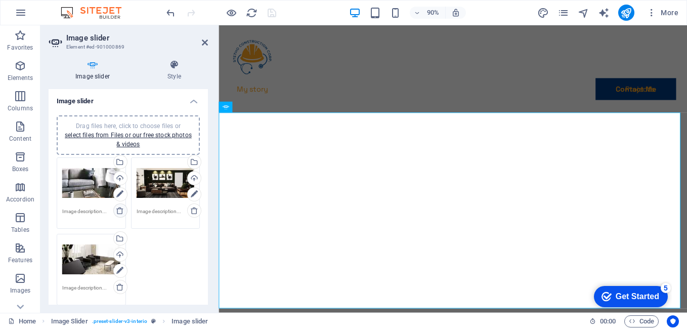
click at [120, 212] on icon at bounding box center [120, 210] width 8 height 8
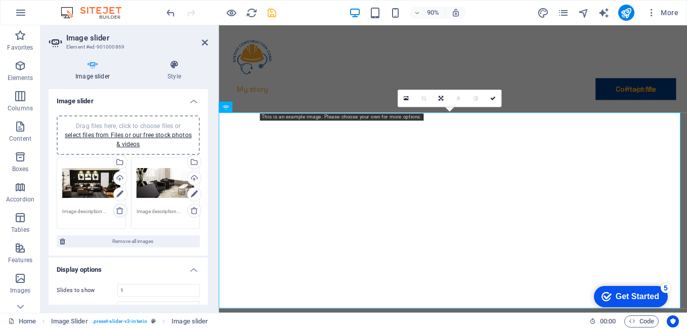
click at [120, 212] on icon at bounding box center [120, 210] width 8 height 8
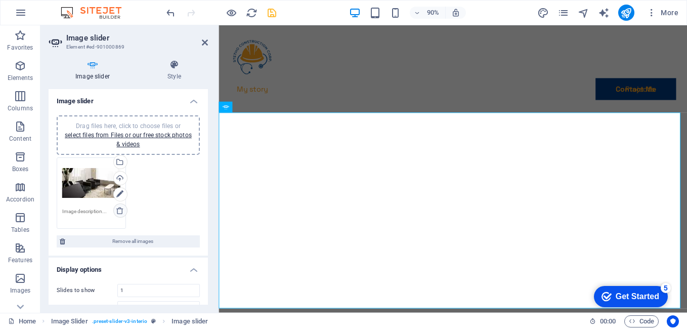
click at [120, 212] on icon at bounding box center [120, 210] width 8 height 8
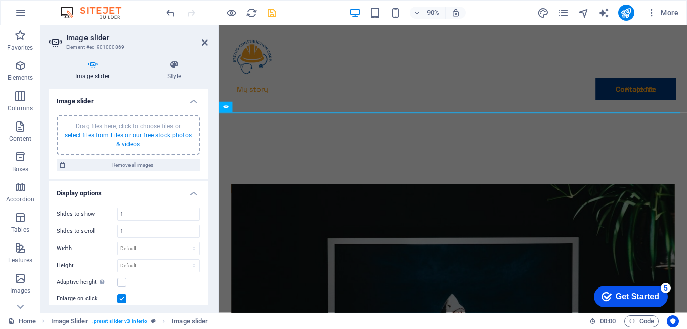
click at [120, 134] on link "select files from Files or our free stock photos & videos" at bounding box center [128, 140] width 127 height 16
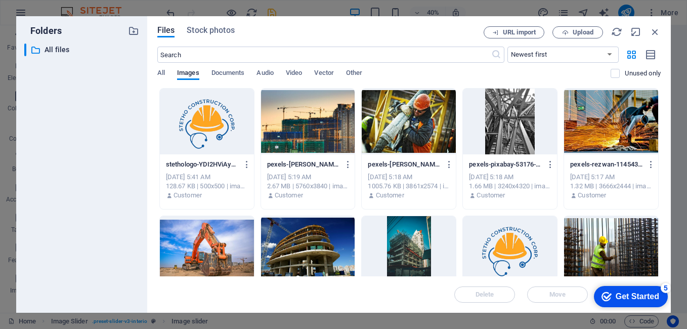
click at [575, 38] on div "Files Stock photos URL import Upload ​ Newest first Oldest first Name (A-Z) Nam…" at bounding box center [409, 164] width 504 height 276
click at [575, 34] on span "Upload" at bounding box center [583, 32] width 21 height 6
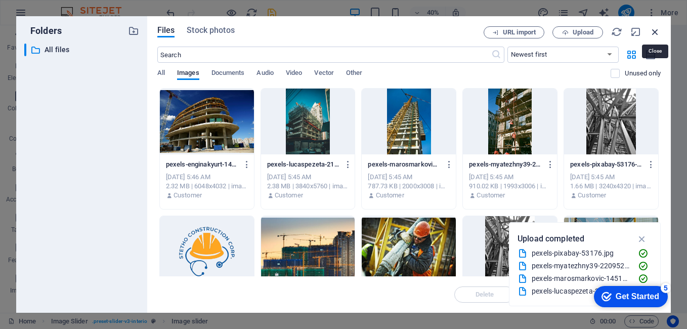
click at [653, 32] on icon "button" at bounding box center [655, 31] width 11 height 11
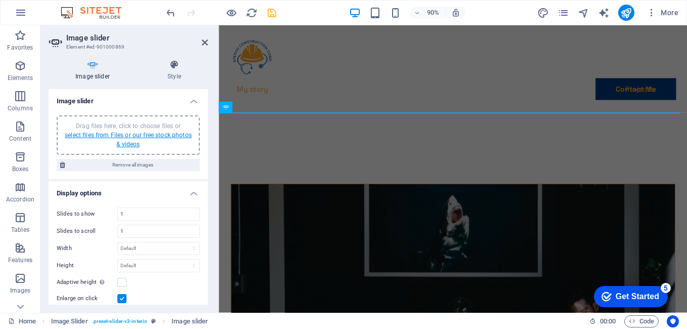
click at [139, 136] on link "select files from Files or our free stock photos & videos" at bounding box center [128, 140] width 127 height 16
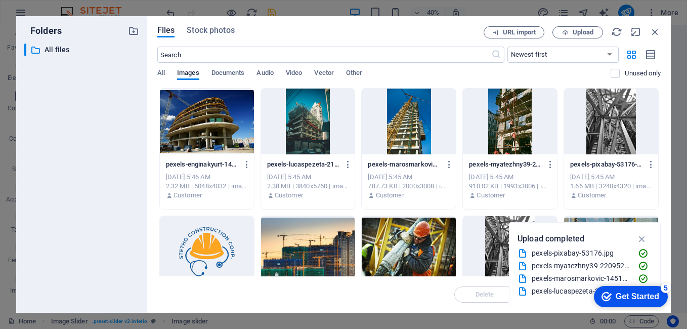
click at [194, 124] on div at bounding box center [207, 122] width 94 height 66
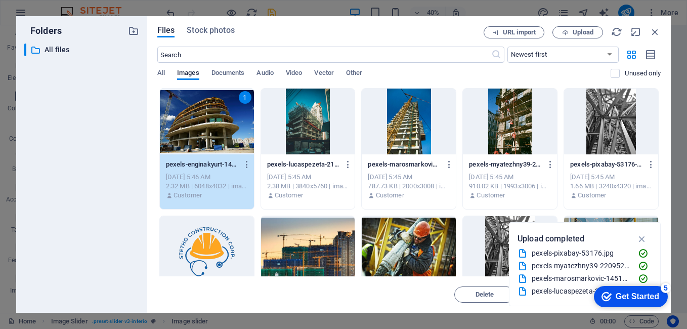
click at [302, 123] on div at bounding box center [308, 122] width 94 height 66
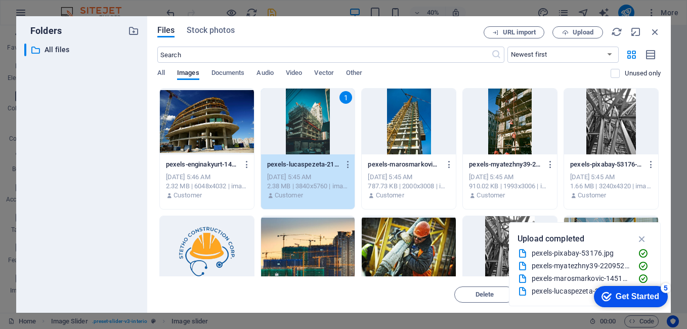
click at [427, 127] on div at bounding box center [409, 122] width 94 height 66
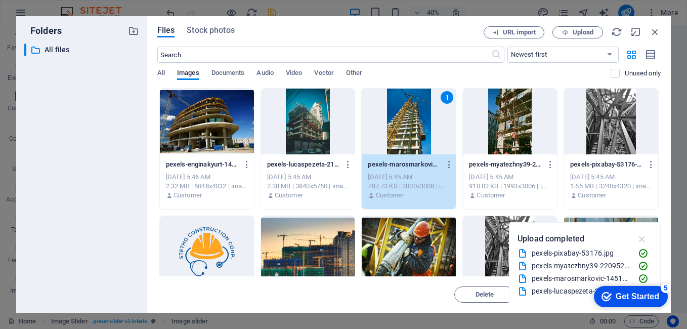
click at [639, 236] on icon "button" at bounding box center [643, 238] width 12 height 11
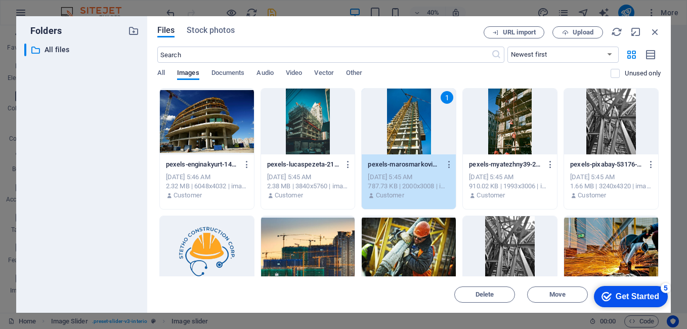
click at [188, 122] on div at bounding box center [207, 122] width 94 height 66
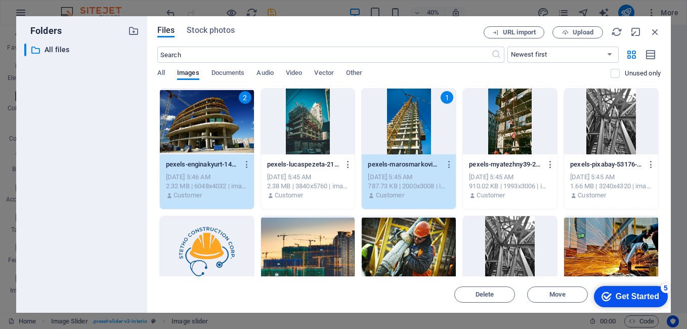
click at [310, 137] on div at bounding box center [308, 122] width 94 height 66
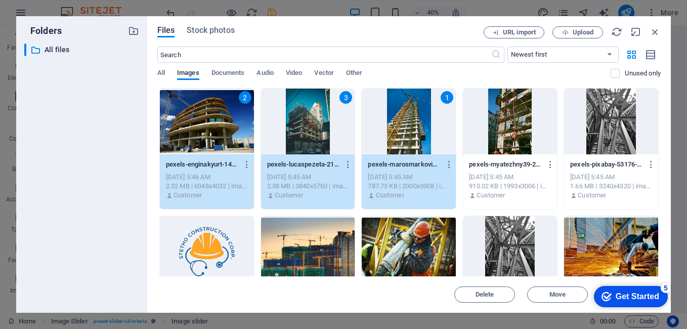
click at [506, 126] on div at bounding box center [510, 122] width 94 height 66
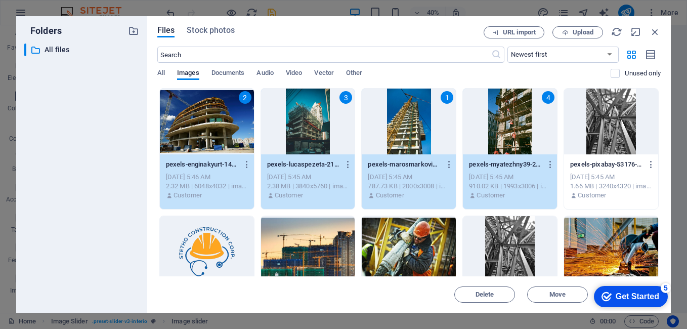
click at [595, 126] on div at bounding box center [611, 122] width 94 height 66
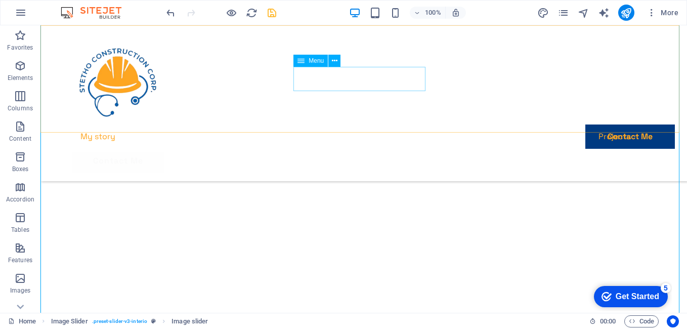
scroll to position [319, 0]
click at [319, 124] on nav "My story Projects Contact Me" at bounding box center [363, 136] width 583 height 24
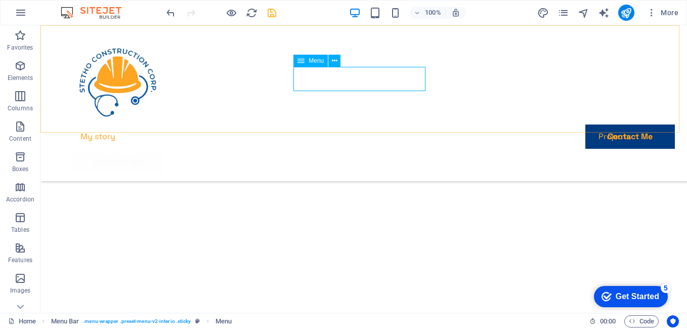
click at [316, 61] on span "Menu" at bounding box center [316, 61] width 15 height 6
select select
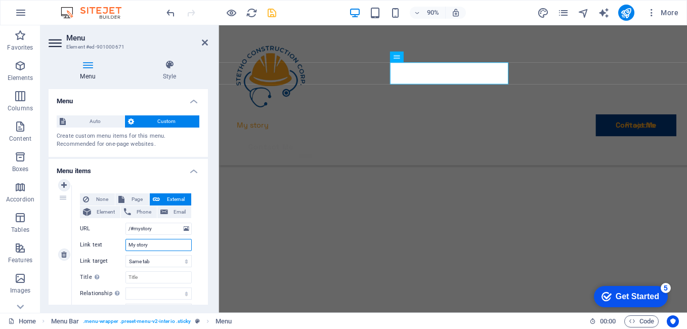
click at [154, 246] on input "My story" at bounding box center [159, 245] width 66 height 12
type input "Ourstory"
select select
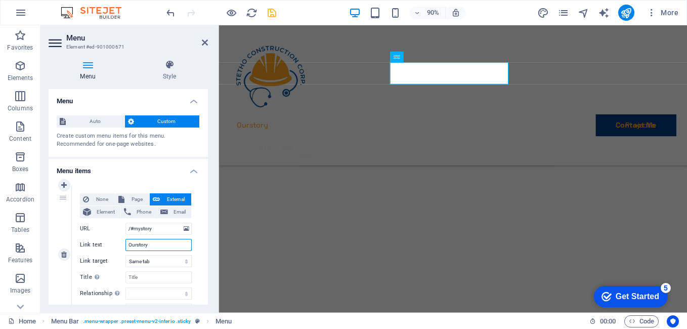
type input "Our story"
select select
type input "About"
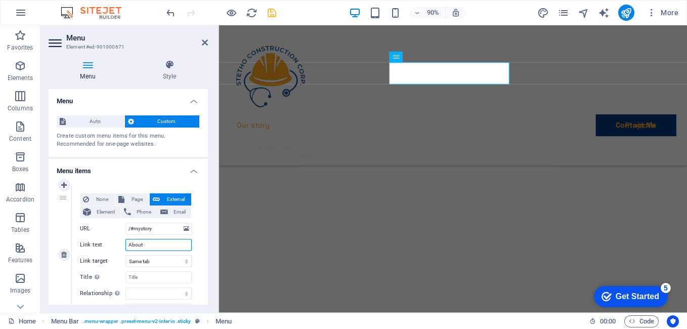
select select
type input "About US"
select select
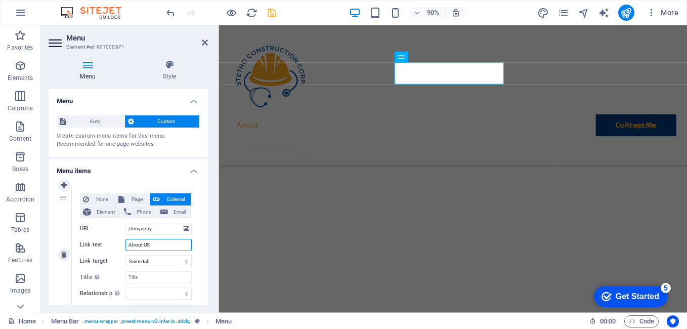
select select
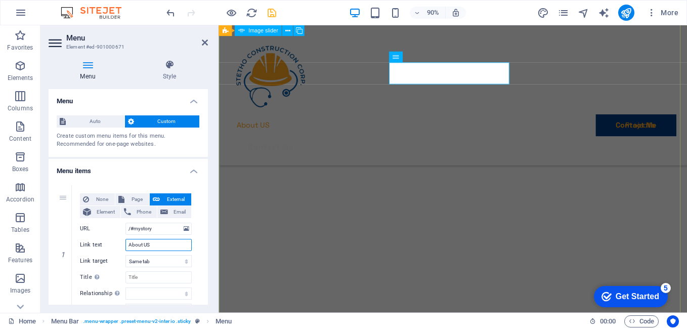
type input "About US"
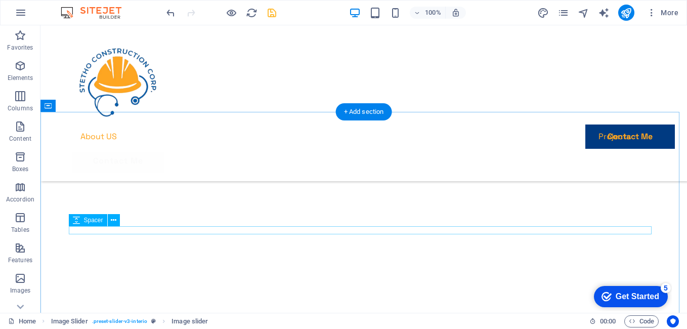
scroll to position [1166, 0]
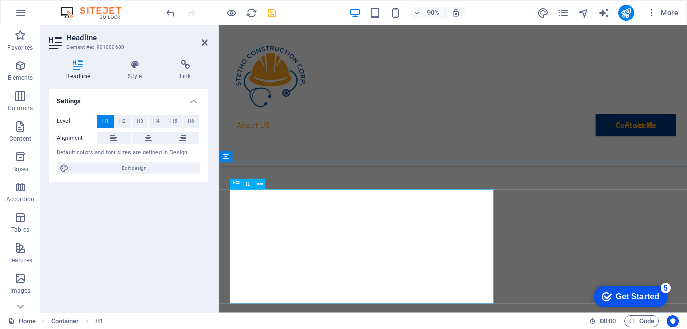
scroll to position [995, 0]
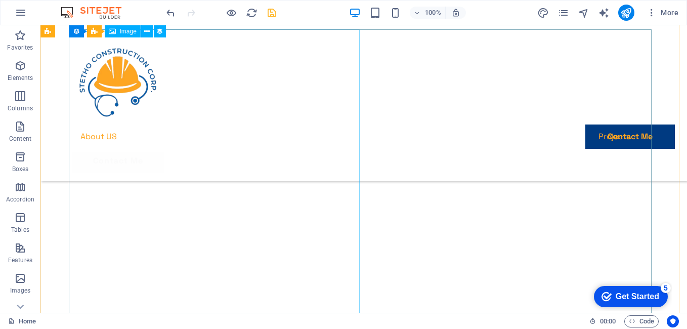
scroll to position [2275, 0]
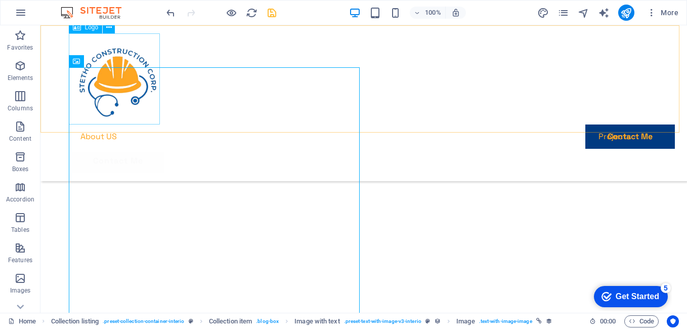
click at [142, 93] on div at bounding box center [363, 78] width 583 height 91
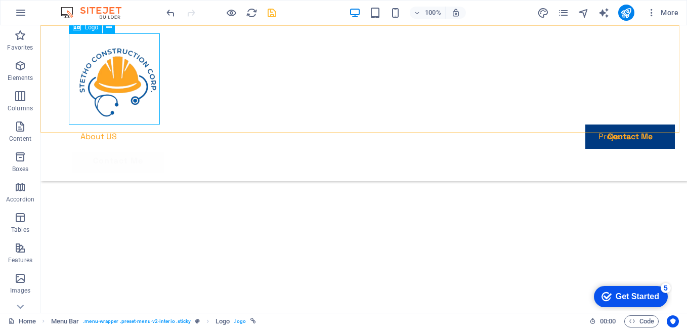
click at [126, 72] on div at bounding box center [363, 78] width 583 height 91
select select "px"
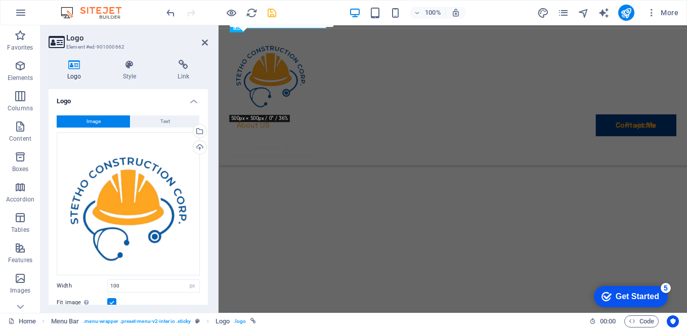
scroll to position [2199, 0]
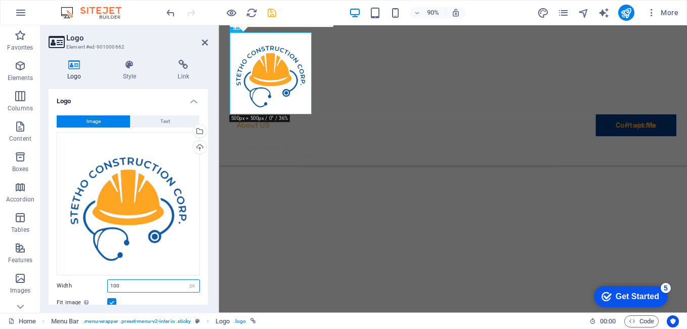
click at [142, 283] on input "100" at bounding box center [154, 286] width 92 height 12
type input "1"
type input "50"
click at [112, 301] on label at bounding box center [111, 302] width 9 height 9
click at [0, 0] on input "Fit image Automatically fit image to a fixed width and height" at bounding box center [0, 0] width 0 height 0
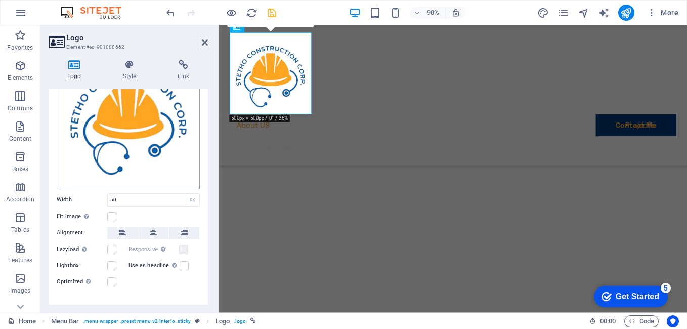
scroll to position [87, 0]
click at [274, 12] on icon "save" at bounding box center [272, 13] width 12 height 12
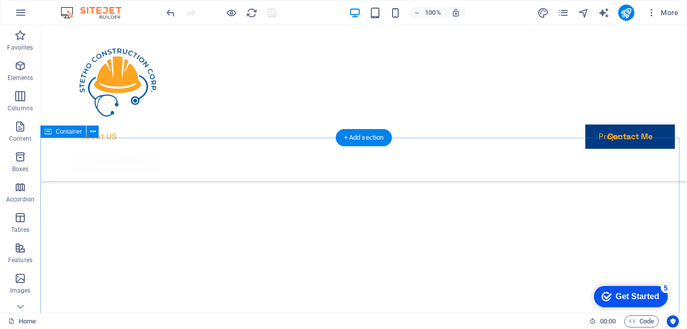
scroll to position [2854, 0]
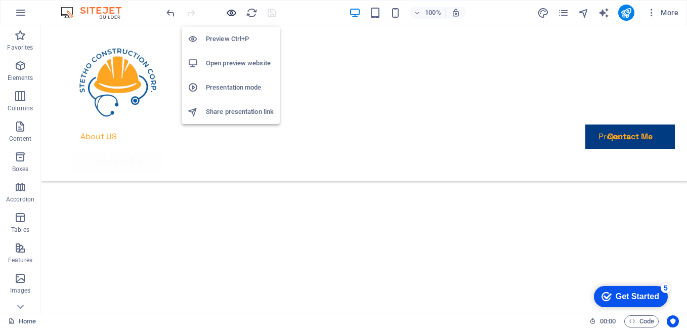
click at [229, 15] on icon "button" at bounding box center [232, 13] width 12 height 12
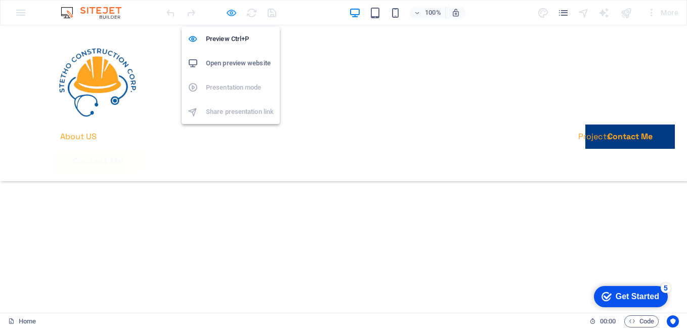
scroll to position [2565, 0]
click at [225, 64] on h6 "Open preview website" at bounding box center [240, 63] width 68 height 12
click at [230, 13] on icon "button" at bounding box center [232, 13] width 12 height 12
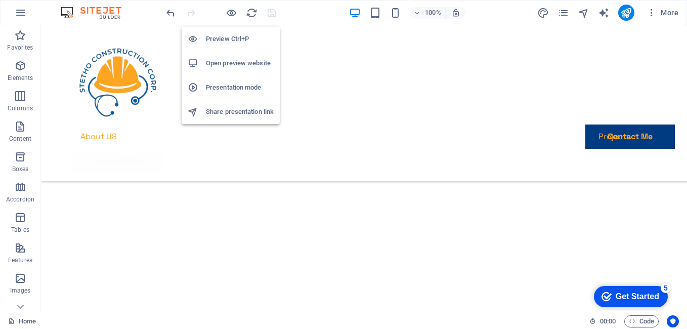
scroll to position [2854, 0]
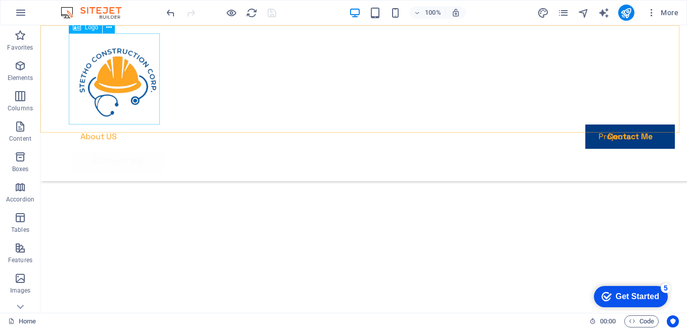
click at [124, 95] on div at bounding box center [363, 78] width 583 height 91
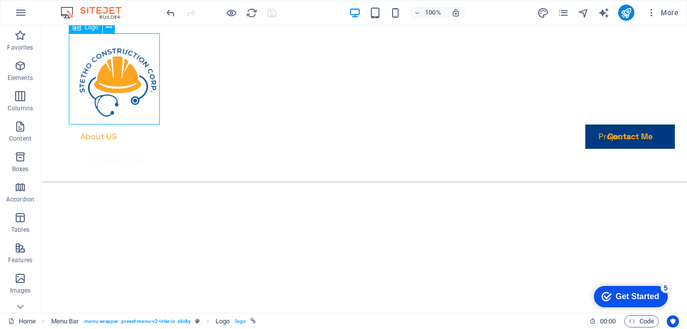
click at [124, 95] on div at bounding box center [363, 78] width 583 height 91
select select "px"
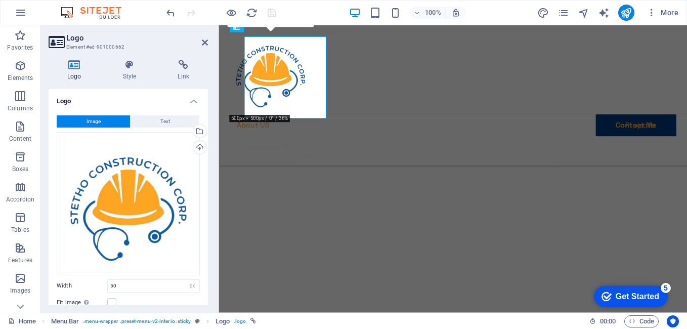
scroll to position [2679, 0]
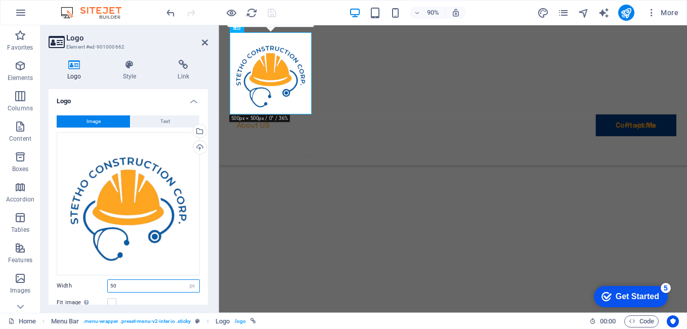
click at [122, 283] on input "50" at bounding box center [154, 286] width 92 height 12
type input "5"
type input "100"
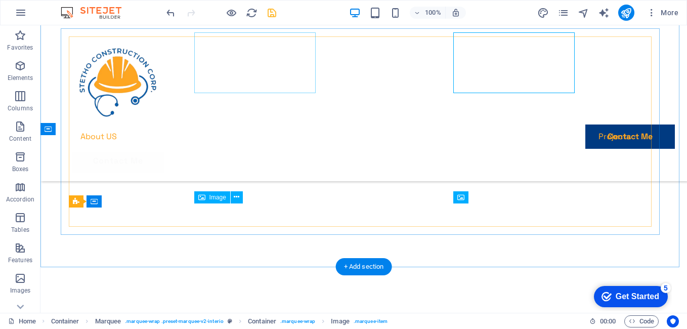
scroll to position [2854, 0]
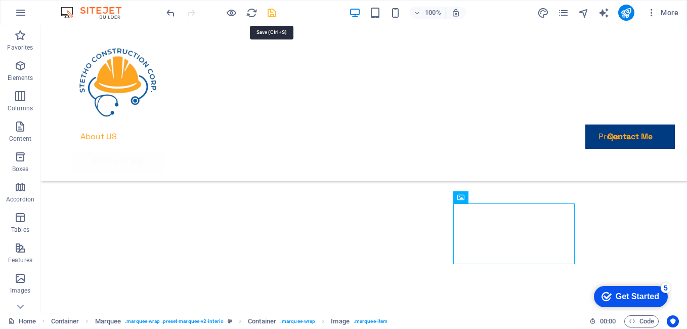
click at [270, 13] on icon "save" at bounding box center [272, 13] width 12 height 12
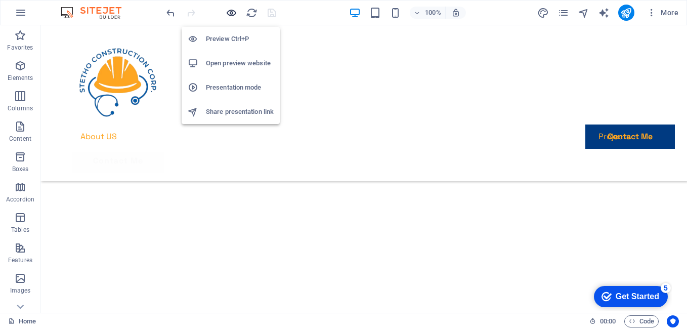
click at [235, 14] on icon "button" at bounding box center [232, 13] width 12 height 12
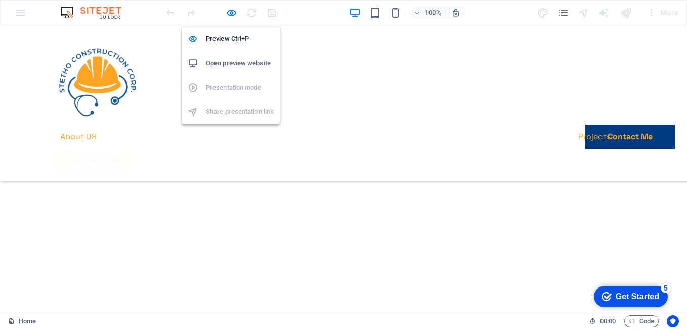
click at [228, 66] on h6 "Open preview website" at bounding box center [240, 63] width 68 height 12
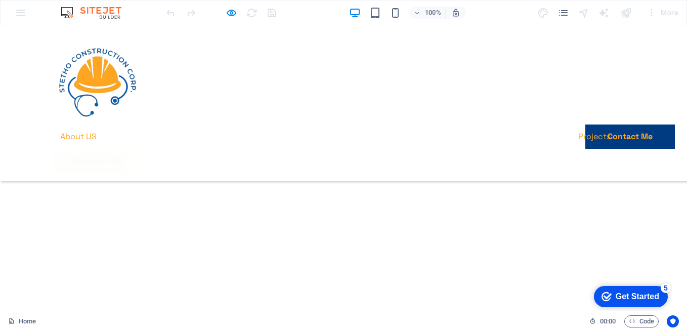
click at [230, 123] on header "About US Projects Contact Me Contact Me" at bounding box center [343, 103] width 607 height 156
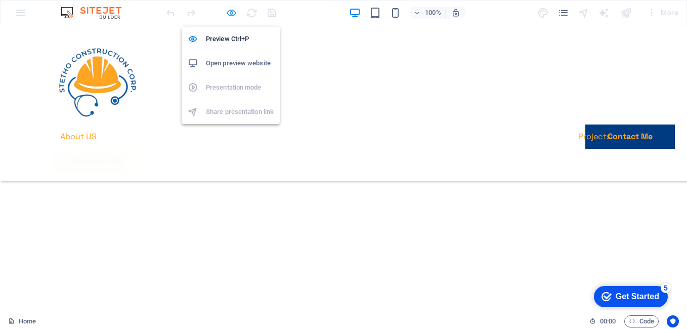
click at [231, 12] on icon "button" at bounding box center [232, 13] width 12 height 12
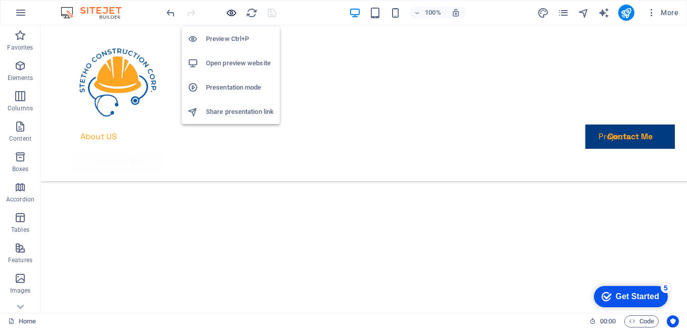
scroll to position [2854, 0]
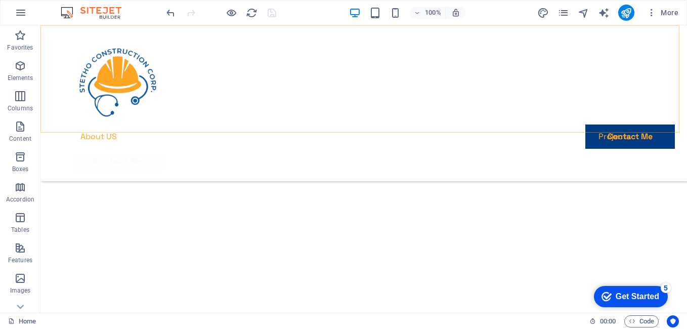
click at [309, 106] on div "About US Projects Contact Me Contact Me" at bounding box center [363, 103] width 647 height 156
select select "header"
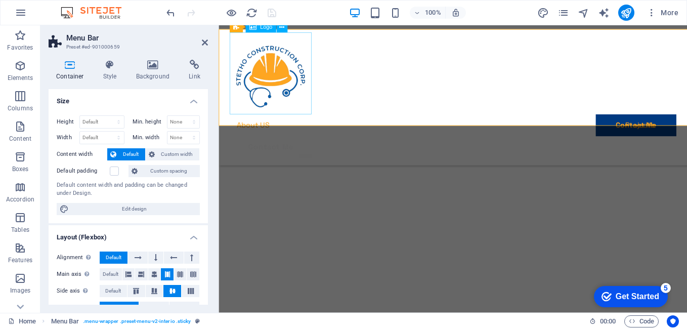
scroll to position [2679, 0]
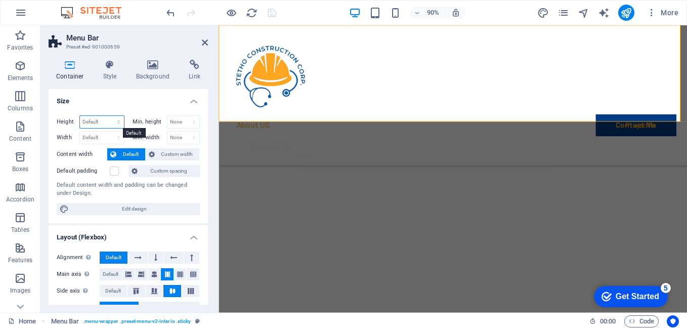
click at [118, 120] on select "Default px rem % vh vw" at bounding box center [102, 122] width 44 height 12
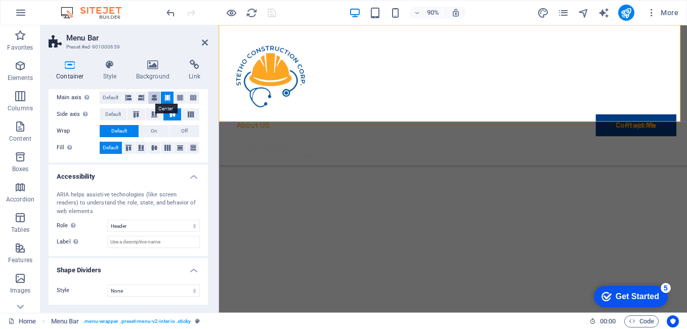
scroll to position [0, 0]
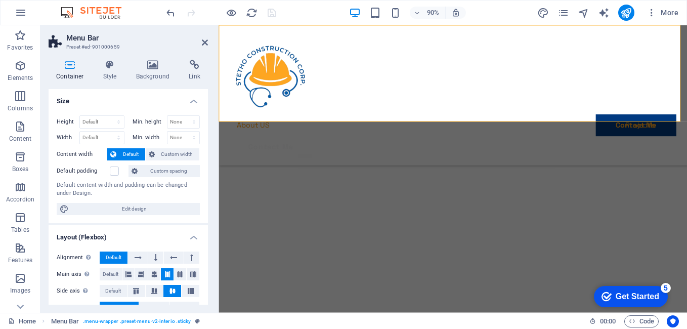
click at [359, 101] on div "About US Projects Contact Me Contact Me" at bounding box center [479, 103] width 521 height 156
click at [116, 75] on h4 "Style" at bounding box center [112, 70] width 33 height 21
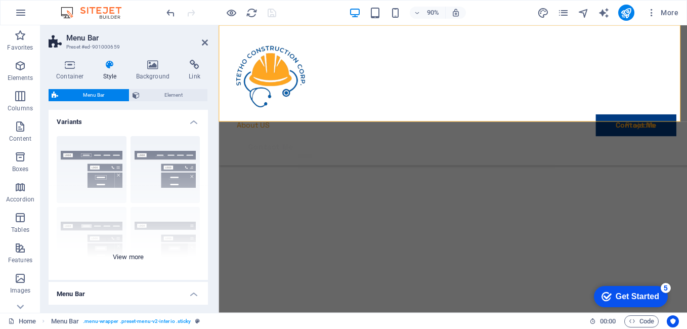
click at [159, 164] on div "Border Centered Default Fixed Loki Trigger Wide XXL" at bounding box center [128, 204] width 159 height 152
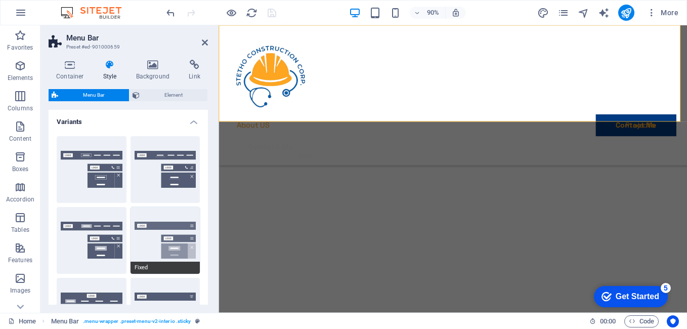
click at [166, 237] on button "Fixed" at bounding box center [166, 240] width 70 height 67
type input "1"
select select "rem"
type input "1"
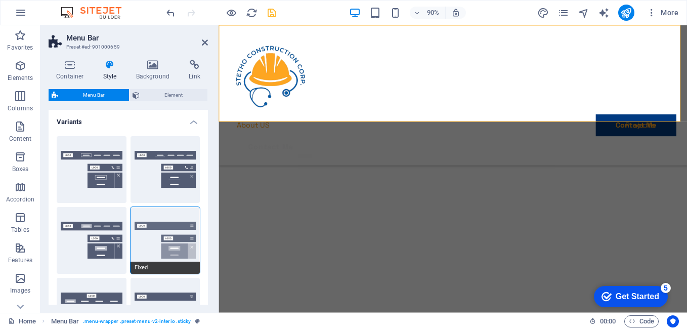
type input "1"
select select "rem"
type input "1"
type input "0"
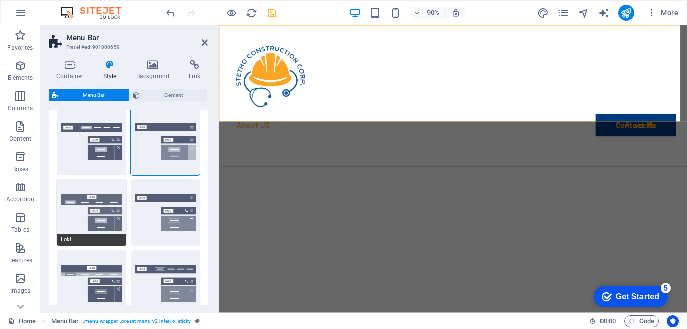
click at [94, 215] on button "Loki" at bounding box center [92, 212] width 70 height 67
type input "0"
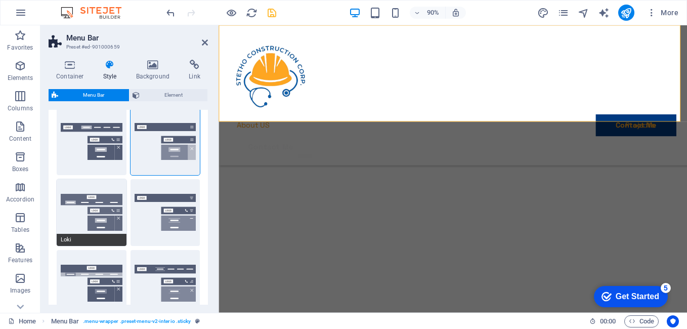
type input "0"
select select "DISABLED_OPTION_VALUE"
type input "2"
type input "1"
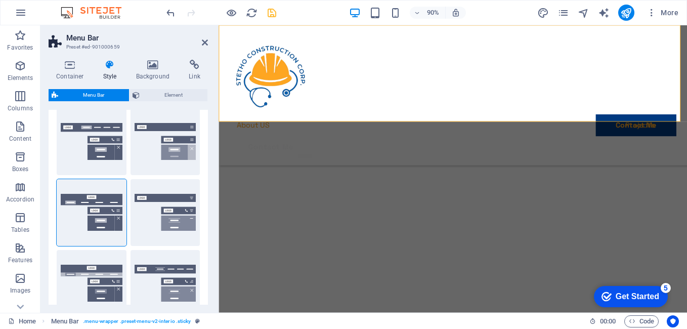
scroll to position [0, 0]
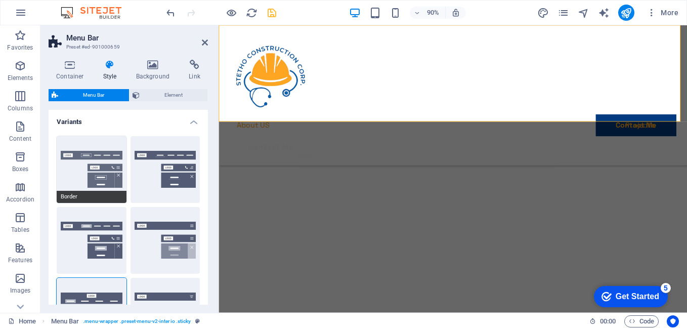
click at [86, 172] on button "Border" at bounding box center [92, 169] width 70 height 67
type input "1"
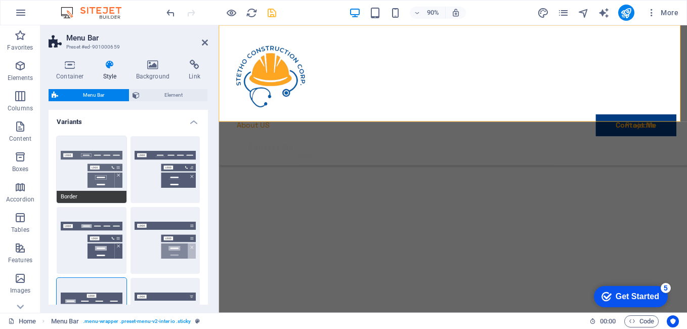
type input "1"
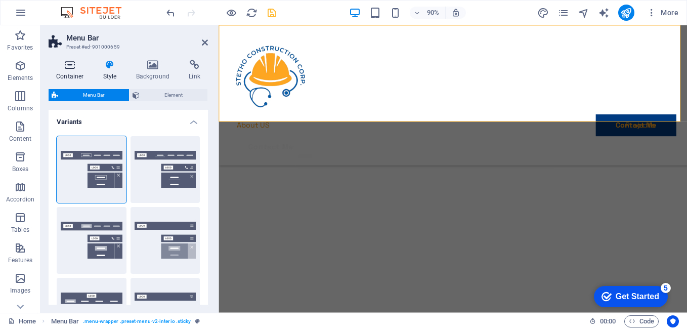
click at [70, 68] on icon at bounding box center [70, 65] width 43 height 10
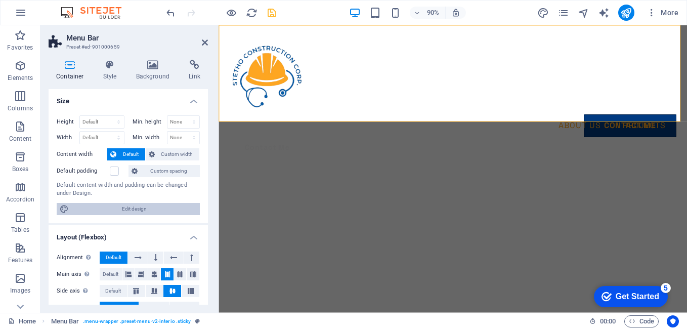
click at [124, 208] on span "Edit design" at bounding box center [134, 209] width 125 height 12
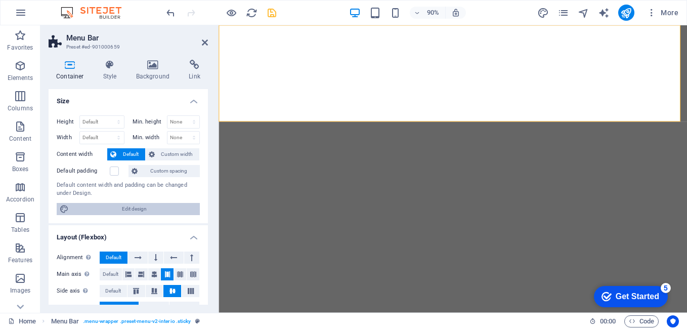
select select "rem"
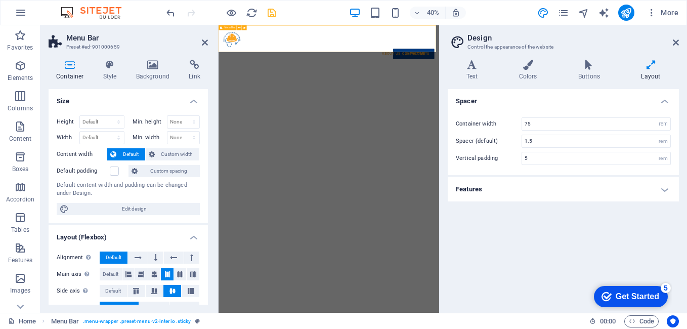
click at [344, 58] on div "About US Projects Contact Me Contact Me" at bounding box center [495, 83] width 552 height 116
click at [359, 59] on div "About US Projects Contact Me Contact Me" at bounding box center [495, 83] width 552 height 116
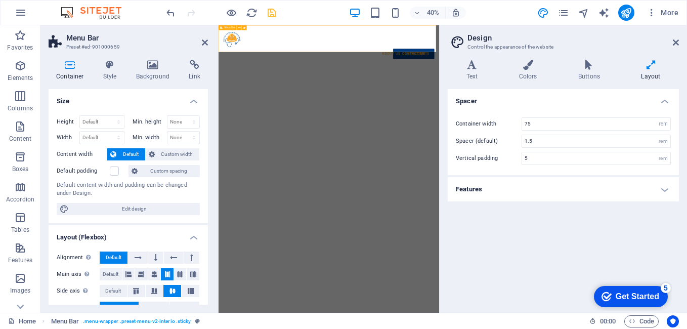
click at [359, 59] on div "About US Projects Contact Me Contact Me" at bounding box center [495, 83] width 552 height 116
click at [543, 126] on input "75" at bounding box center [596, 124] width 148 height 12
type input "7"
type input "50"
click at [577, 322] on div "Home Menu Bar . menu-wrapper .preset-menu-v2-interio .sticky" at bounding box center [294, 321] width 573 height 12
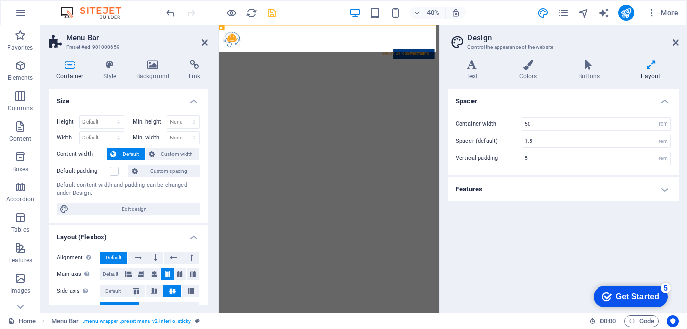
click at [649, 65] on icon at bounding box center [651, 65] width 56 height 10
drag, startPoint x: 678, startPoint y: 37, endPoint x: 420, endPoint y: 244, distance: 330.8
click at [678, 37] on h2 "Design" at bounding box center [574, 37] width 212 height 9
click at [274, 12] on icon "save" at bounding box center [272, 13] width 12 height 12
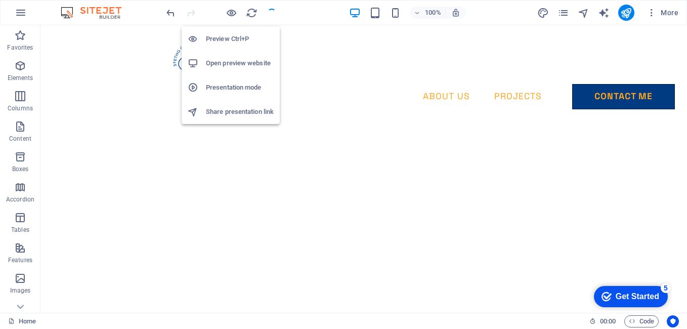
click at [232, 65] on h6 "Open preview website" at bounding box center [240, 63] width 68 height 12
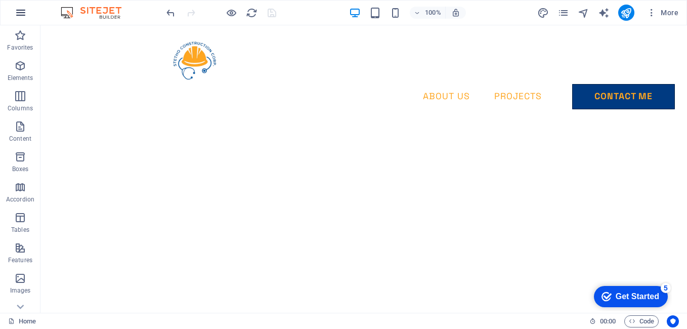
click at [22, 15] on icon "button" at bounding box center [21, 13] width 12 height 12
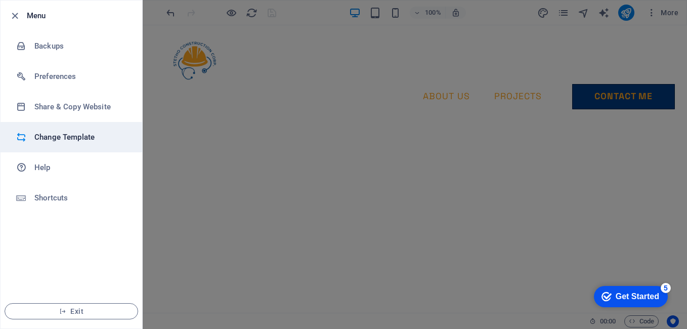
click at [79, 142] on h6 "Change Template" at bounding box center [81, 137] width 94 height 12
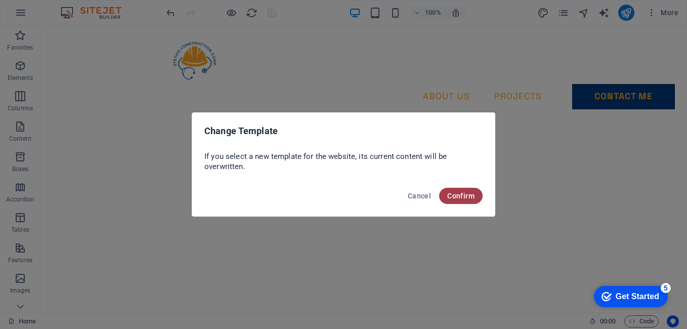
click at [456, 196] on span "Confirm" at bounding box center [460, 196] width 27 height 8
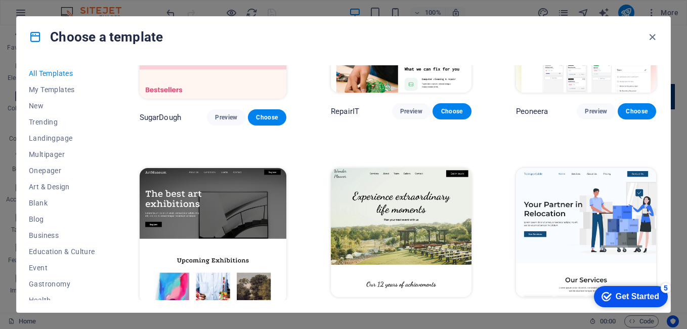
scroll to position [203, 0]
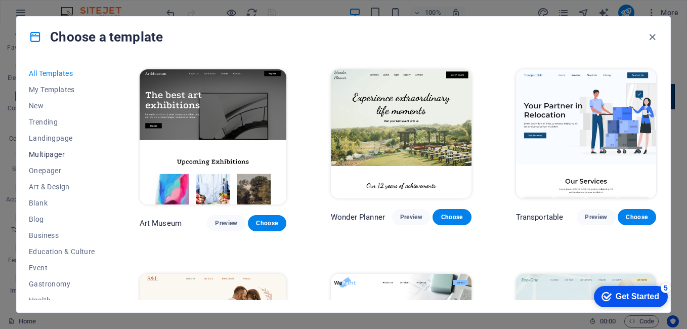
click at [47, 155] on span "Multipager" at bounding box center [62, 154] width 66 height 8
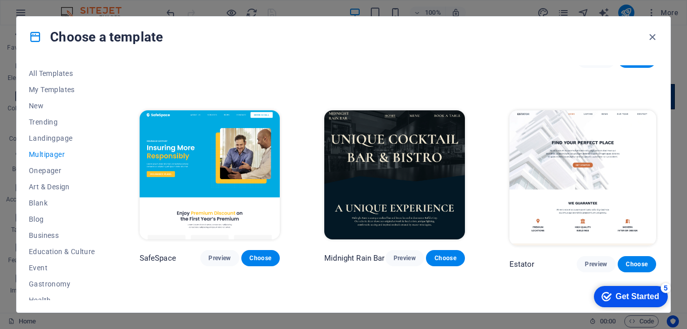
scroll to position [981, 0]
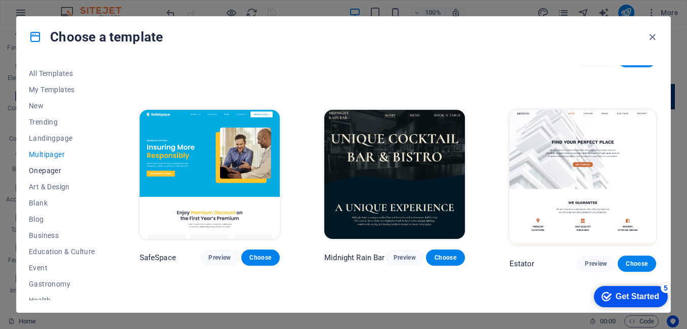
click at [48, 176] on button "Onepager" at bounding box center [62, 170] width 66 height 16
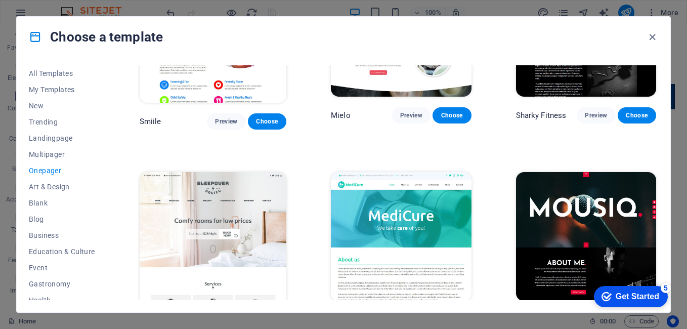
scroll to position [2770, 0]
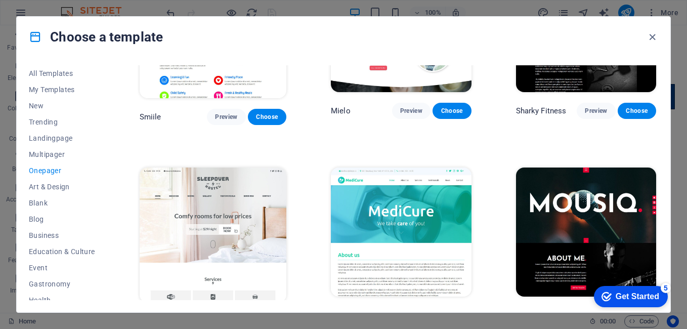
click at [256, 317] on span "Choose" at bounding box center [267, 321] width 22 height 8
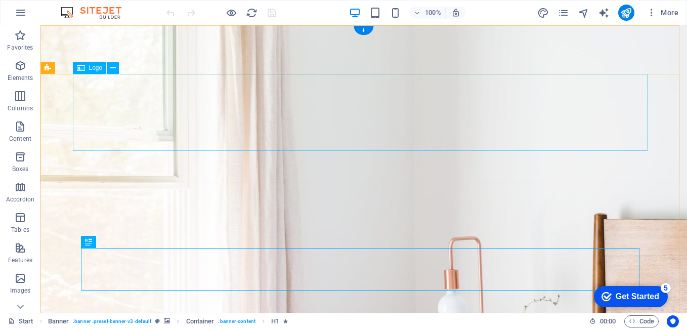
select select "px"
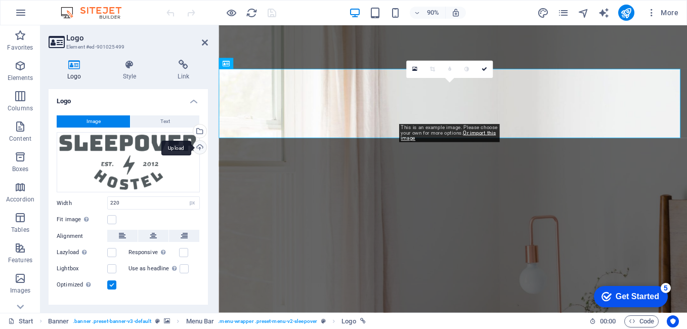
click at [201, 148] on div "Upload" at bounding box center [198, 148] width 15 height 15
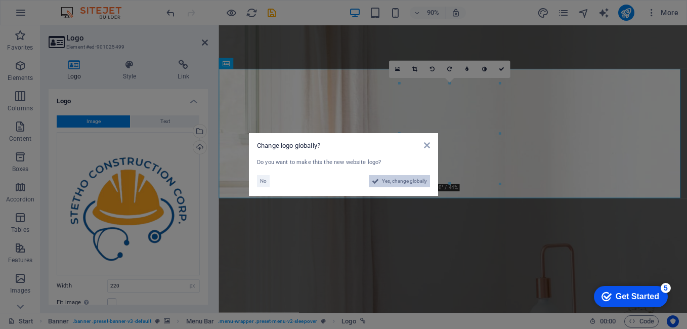
click at [400, 183] on span "Yes, change globally" at bounding box center [404, 181] width 45 height 12
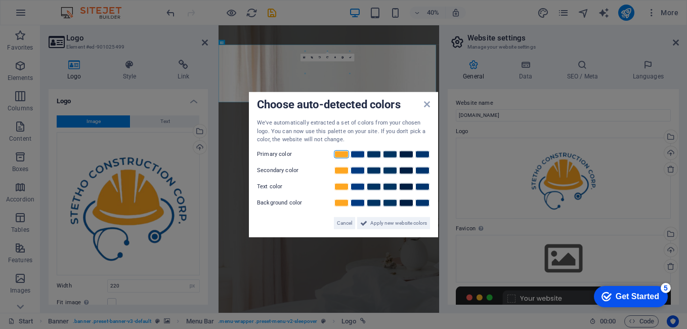
click at [340, 154] on link at bounding box center [341, 154] width 15 height 8
click at [357, 172] on link at bounding box center [357, 170] width 15 height 8
click at [404, 186] on link at bounding box center [406, 186] width 15 height 8
click at [401, 226] on span "Apply new website colors" at bounding box center [398, 223] width 57 height 12
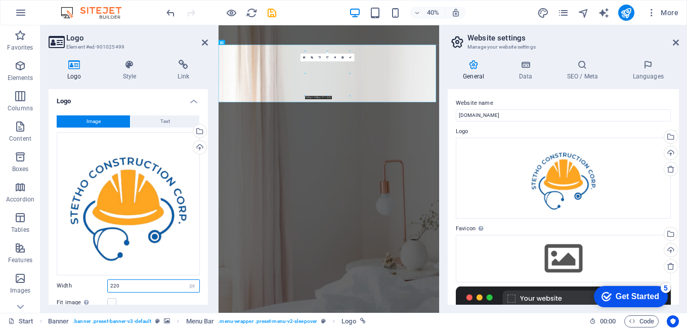
click at [143, 283] on input "220" at bounding box center [154, 286] width 92 height 12
click at [270, 15] on icon "save" at bounding box center [272, 13] width 12 height 12
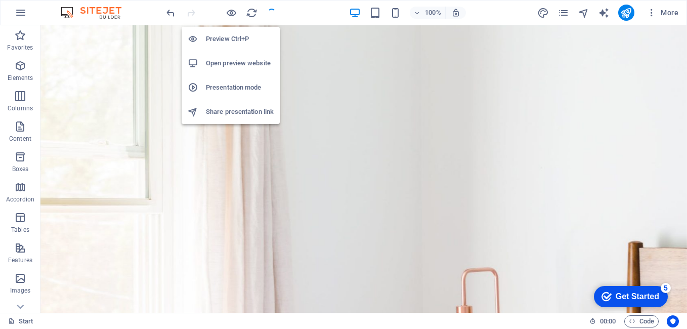
click at [228, 62] on h6 "Open preview website" at bounding box center [240, 63] width 68 height 12
click at [233, 13] on icon "button" at bounding box center [232, 13] width 12 height 12
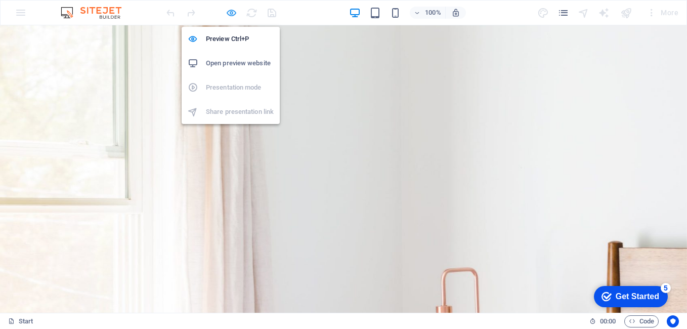
click at [227, 12] on icon "button" at bounding box center [232, 13] width 12 height 12
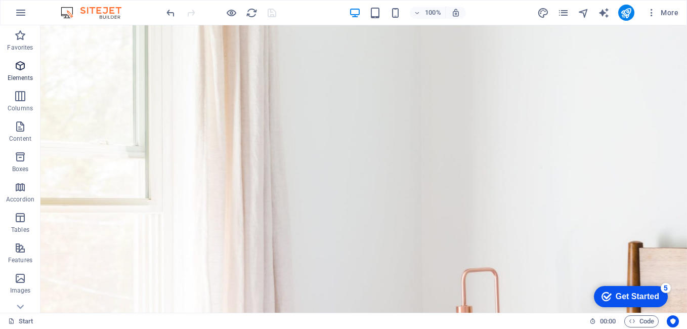
click at [19, 75] on p "Elements" at bounding box center [21, 78] width 26 height 8
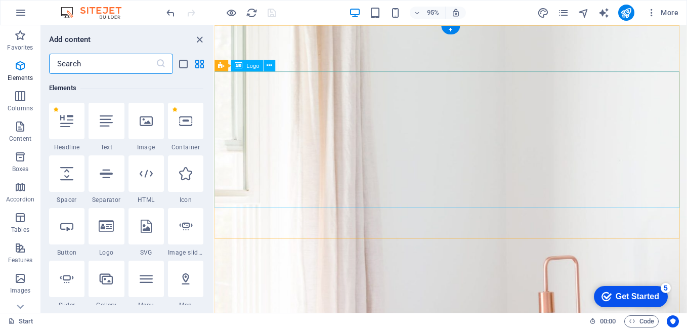
scroll to position [108, 0]
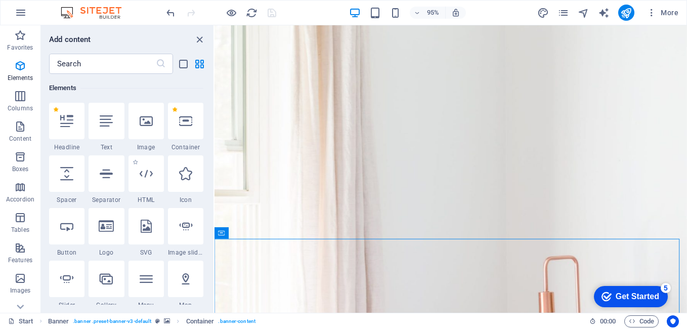
scroll to position [200, 0]
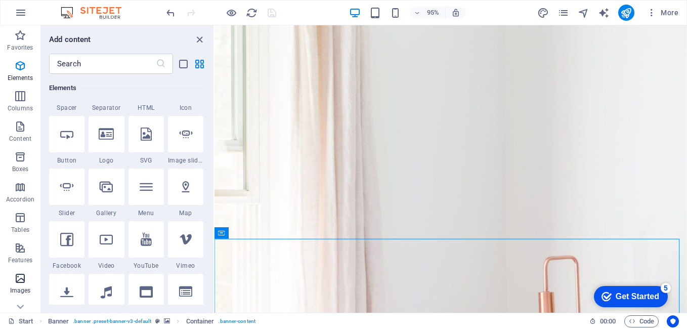
click at [20, 284] on span "Images" at bounding box center [20, 284] width 40 height 24
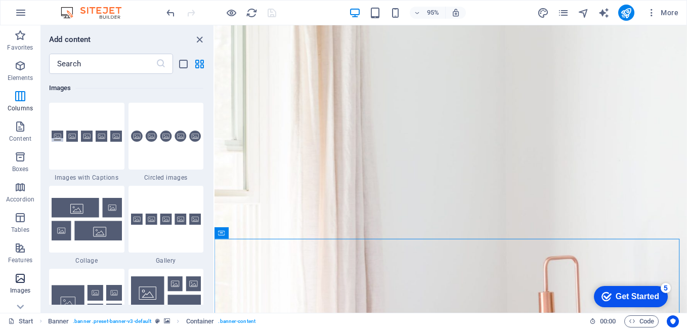
scroll to position [5131, 0]
click at [201, 38] on icon "close panel" at bounding box center [200, 40] width 12 height 12
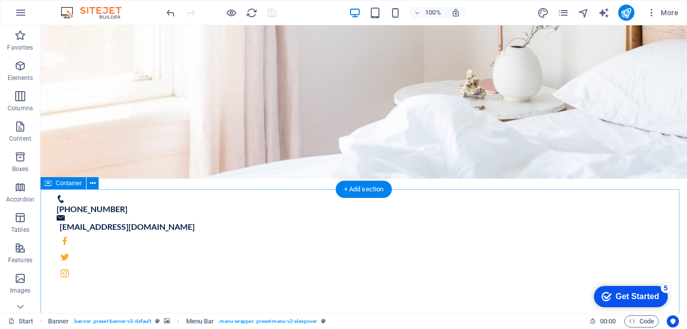
scroll to position [365, 0]
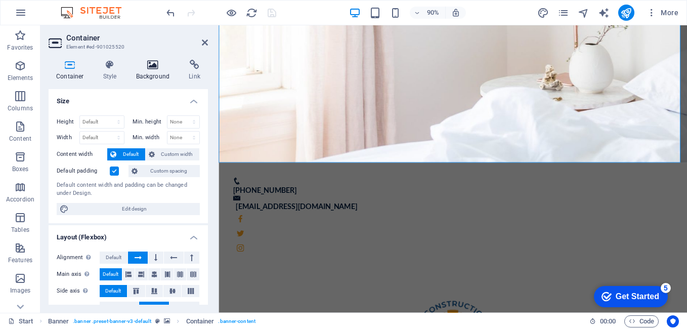
click at [154, 70] on h4 "Background" at bounding box center [155, 70] width 53 height 21
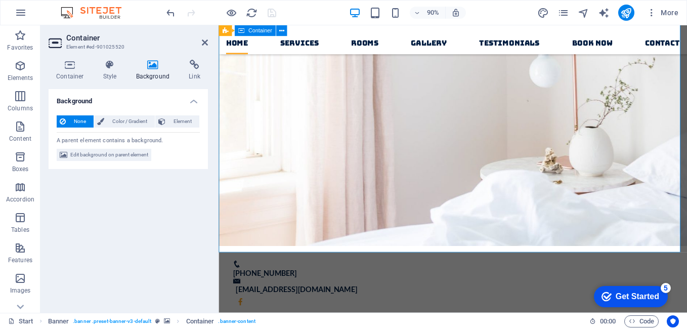
scroll to position [266, 0]
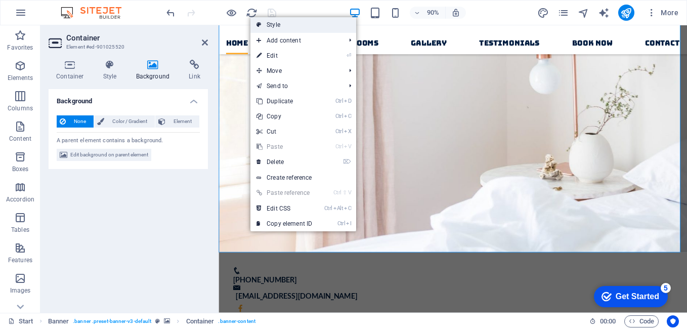
click at [284, 22] on link "Style" at bounding box center [303, 24] width 106 height 15
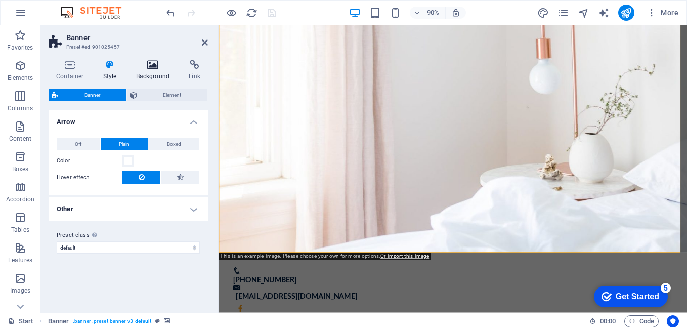
click at [158, 72] on h4 "Background" at bounding box center [155, 70] width 53 height 21
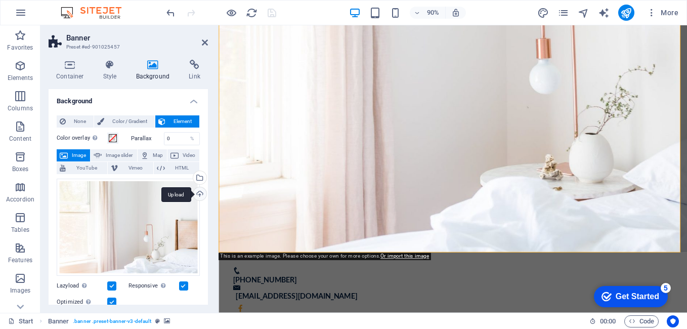
click at [196, 194] on div "Upload" at bounding box center [198, 194] width 15 height 15
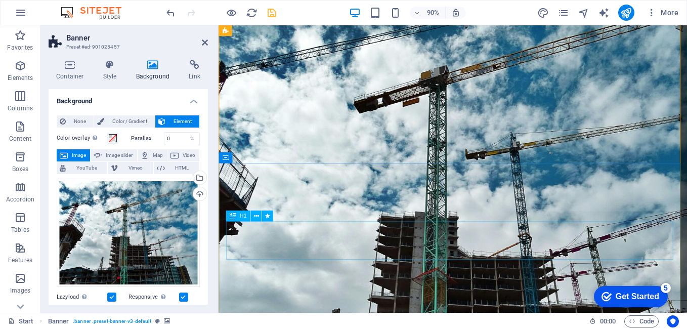
scroll to position [0, 0]
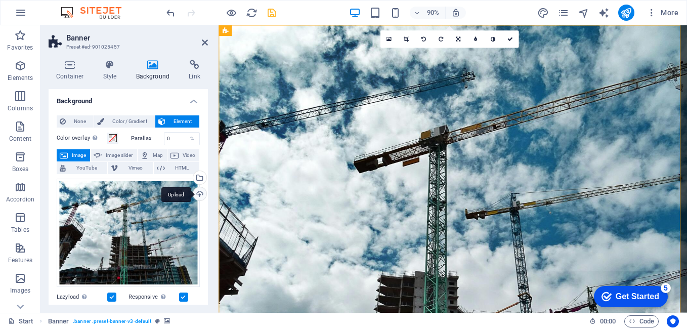
click at [193, 194] on div "Upload" at bounding box center [198, 194] width 15 height 15
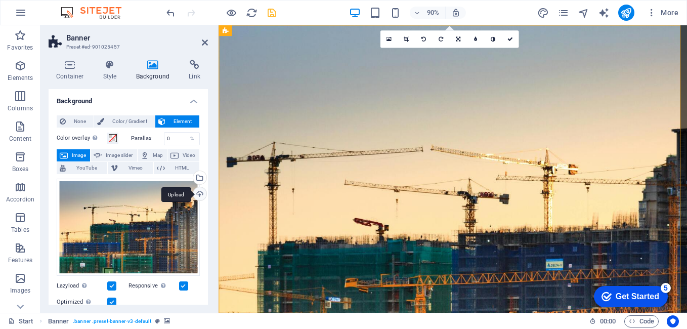
click at [195, 193] on div "Upload" at bounding box center [198, 194] width 15 height 15
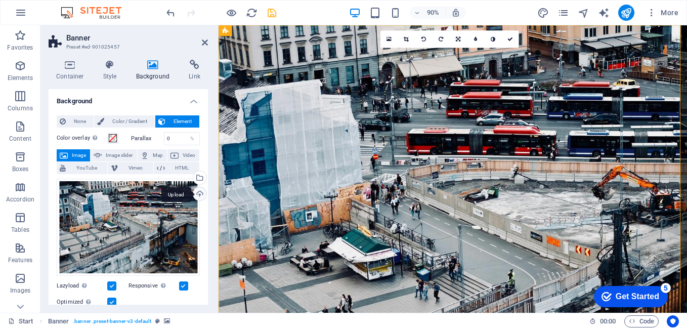
click at [198, 194] on div "Upload" at bounding box center [198, 194] width 15 height 15
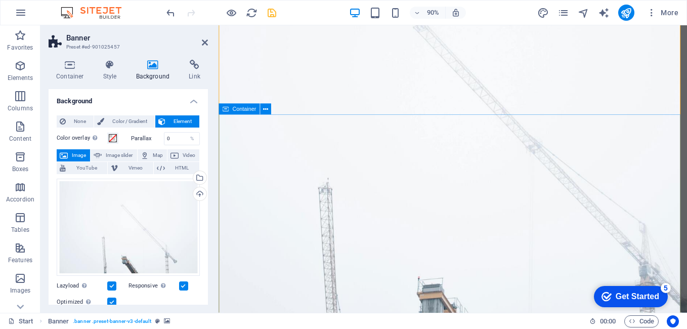
scroll to position [136, 0]
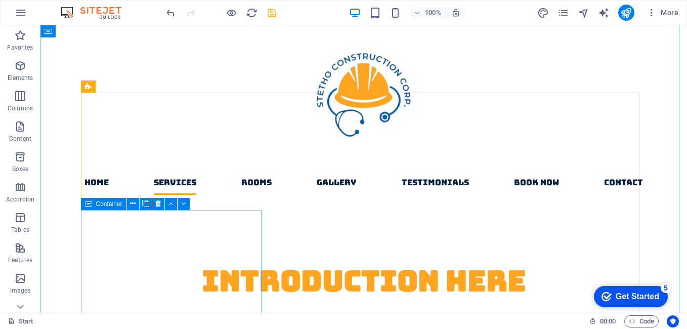
scroll to position [584, 0]
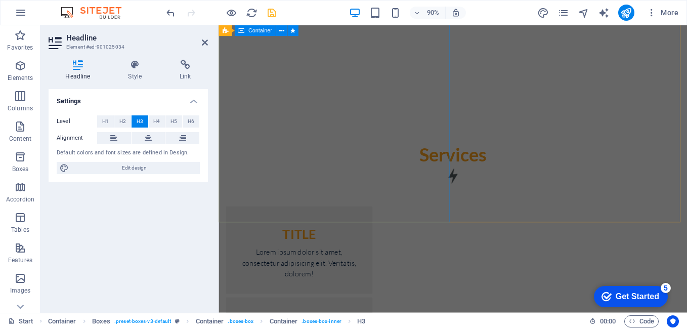
scroll to position [1066, 0]
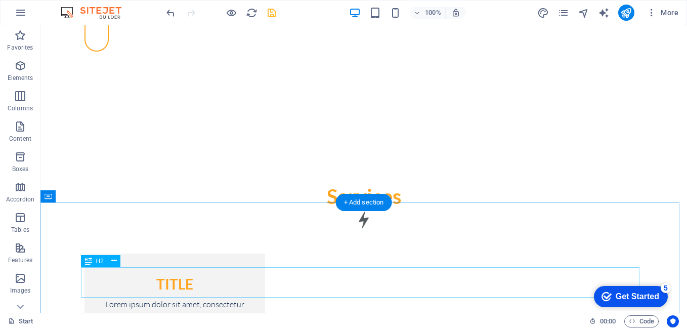
scroll to position [1048, 0]
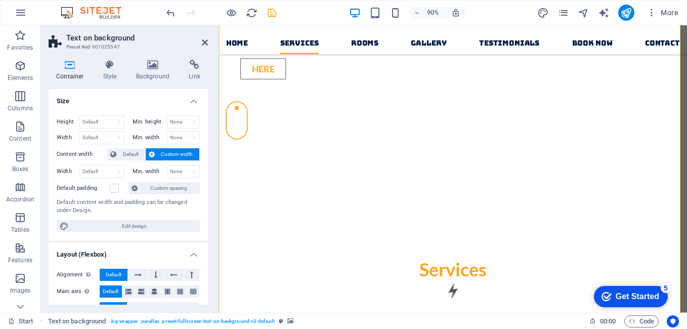
scroll to position [938, 0]
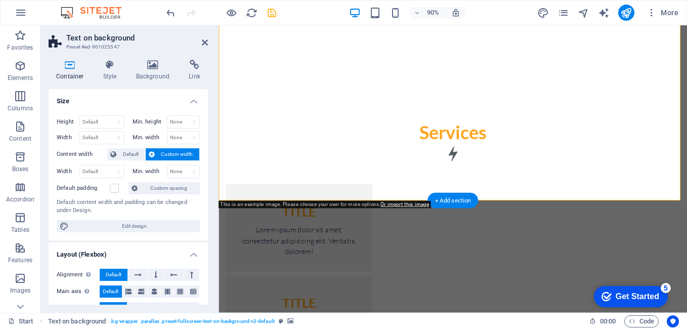
scroll to position [1151, 0]
